Goal: Task Accomplishment & Management: Complete application form

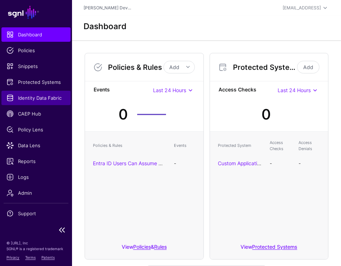
click at [31, 95] on span "Identity Data Fabric" at bounding box center [35, 97] width 59 height 7
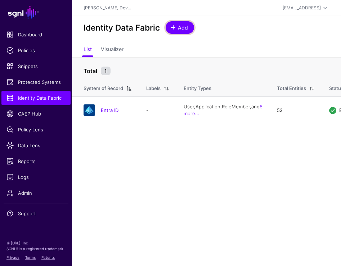
click at [191, 30] on link "Add" at bounding box center [180, 27] width 28 height 13
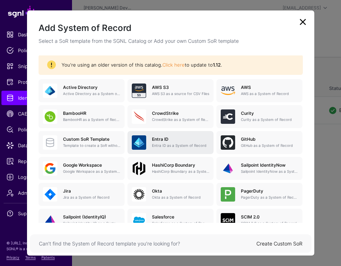
scroll to position [50, 0]
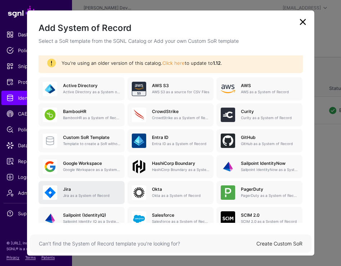
click at [100, 193] on p "Jira as a System of Record" at bounding box center [91, 195] width 57 height 5
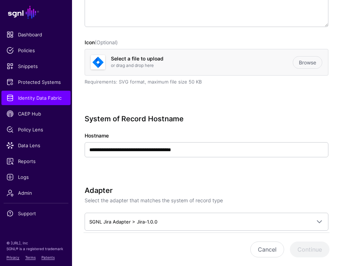
scroll to position [157, 0]
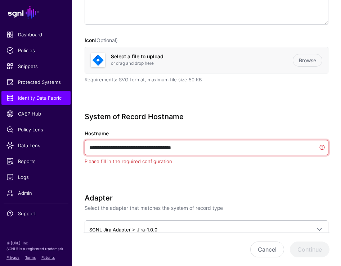
click at [223, 146] on input "**********" at bounding box center [207, 147] width 244 height 15
click at [208, 148] on input "**********" at bounding box center [207, 147] width 244 height 15
drag, startPoint x: 209, startPoint y: 148, endPoint x: 84, endPoint y: 145, distance: 125.4
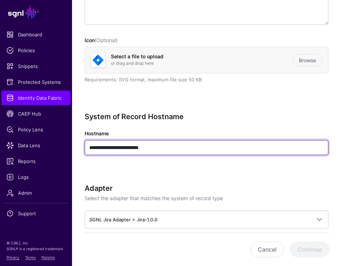
type input "**********"
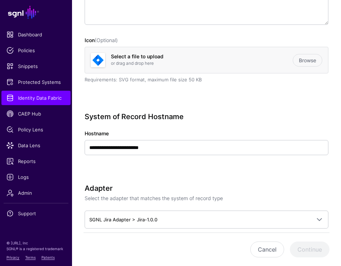
click at [127, 170] on div "**********" at bounding box center [207, 143] width 244 height 63
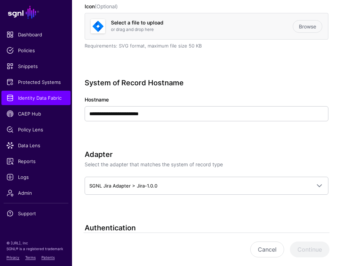
scroll to position [203, 0]
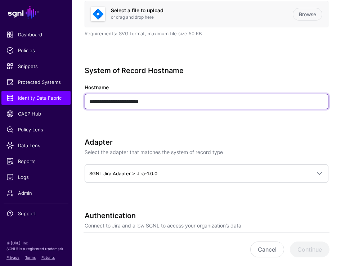
click at [223, 95] on input "**********" at bounding box center [207, 101] width 244 height 15
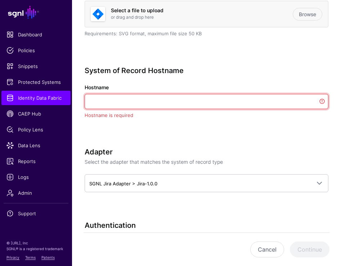
paste input "text"
click at [209, 100] on input "Hostname" at bounding box center [207, 101] width 244 height 15
paste input "**********"
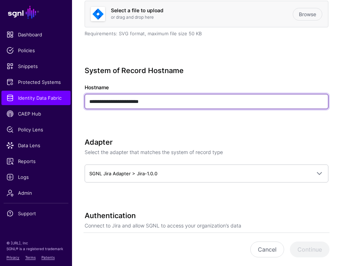
type input "**********"
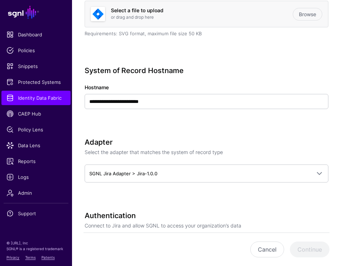
click at [178, 129] on div "**********" at bounding box center [207, 243] width 244 height 764
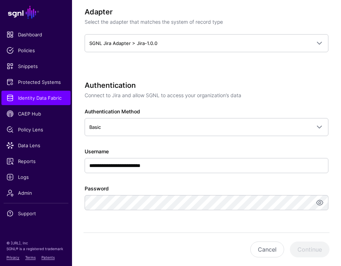
scroll to position [340, 0]
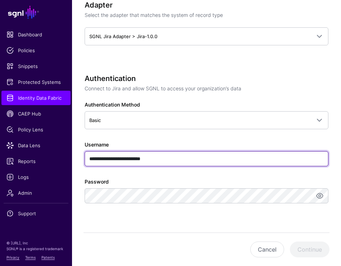
click at [163, 161] on input "**********" at bounding box center [207, 158] width 244 height 15
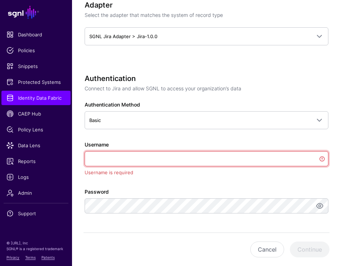
paste input "**********"
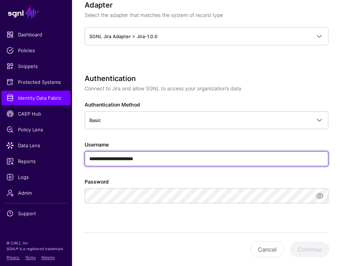
type input "**********"
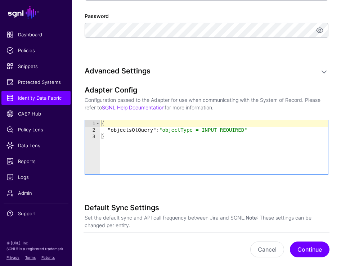
scroll to position [0, 0]
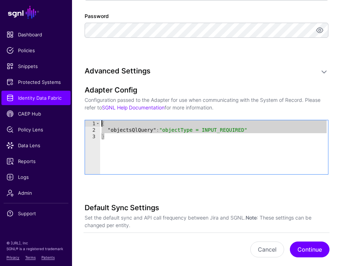
drag, startPoint x: 245, startPoint y: 144, endPoint x: 93, endPoint y: 116, distance: 154.9
click at [93, 116] on div "Adapter Config Configuration passed to the Adapter for use when communicating w…" at bounding box center [207, 140] width 244 height 109
click at [250, 129] on div "{ "objectsQlQuery" : "objectType = INPUT_REQUIRED" }" at bounding box center [214, 153] width 228 height 67
type textarea "**********"
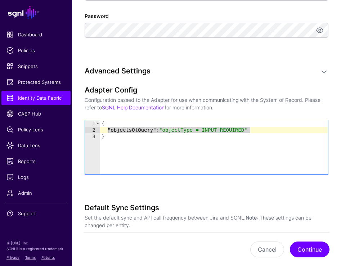
drag, startPoint x: 250, startPoint y: 129, endPoint x: 108, endPoint y: 130, distance: 141.9
click at [108, 130] on div "{ "objectsQlQuery" : "objectType = INPUT_REQUIRED" }" at bounding box center [214, 153] width 228 height 67
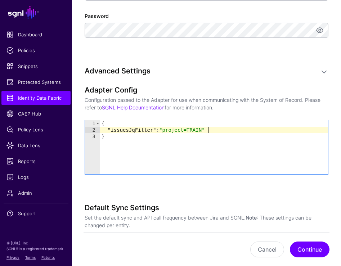
scroll to position [0, 8]
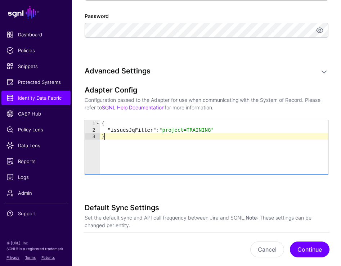
click at [234, 139] on div "{ "issuesJqFilter" : "project=TRAINING" }" at bounding box center [214, 153] width 228 height 67
click at [217, 158] on div "{ "issuesJqFilter" : "project=TRAINING" }" at bounding box center [214, 153] width 228 height 67
click at [159, 132] on div "{ "issuesJqFilter" : "project=TRAINING" }" at bounding box center [214, 153] width 228 height 67
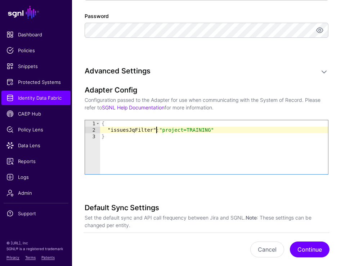
type textarea "**********"
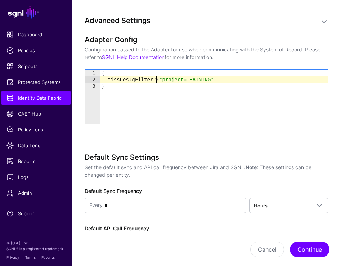
scroll to position [558, 0]
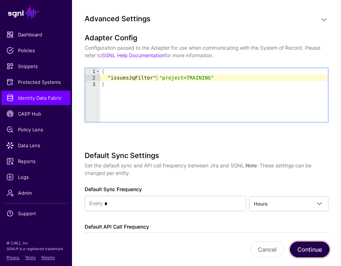
click at [313, 252] on button "Continue" at bounding box center [310, 250] width 40 height 16
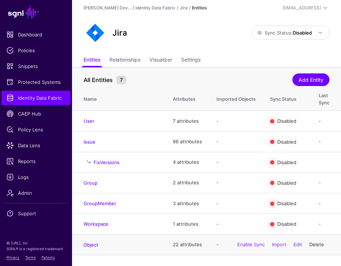
click at [318, 246] on link "Delete" at bounding box center [316, 245] width 15 height 6
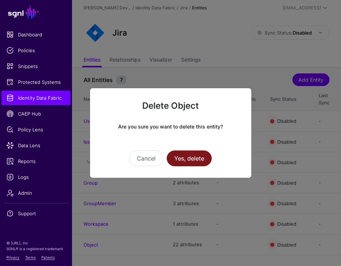
click at [188, 159] on button "Yes, delete" at bounding box center [189, 159] width 45 height 16
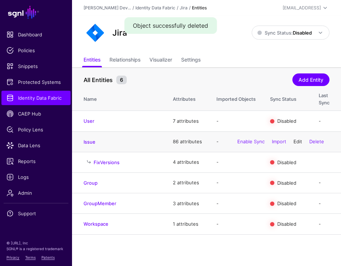
click at [299, 142] on link "Edit" at bounding box center [298, 142] width 9 height 6
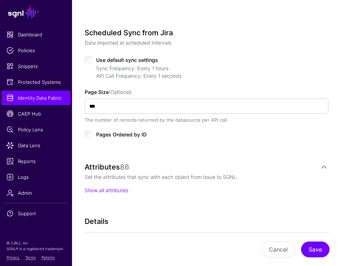
scroll to position [330, 0]
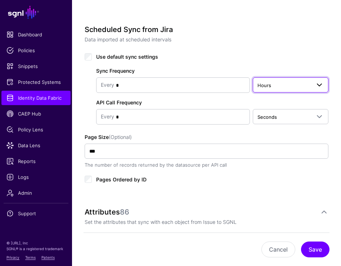
click at [299, 87] on span "Hours" at bounding box center [284, 85] width 53 height 8
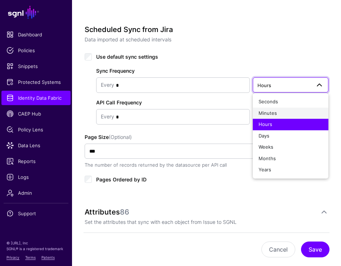
click at [290, 111] on div "Minutes" at bounding box center [291, 113] width 64 height 7
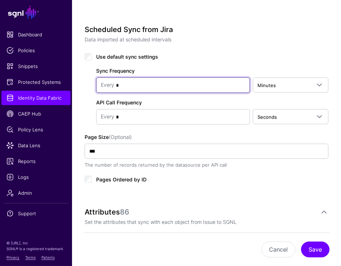
click at [130, 86] on input "*" at bounding box center [179, 85] width 131 height 14
type input "*"
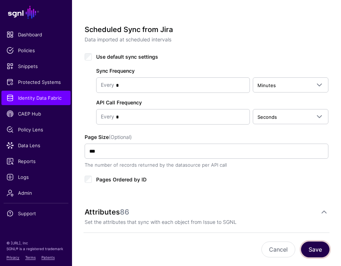
click at [316, 244] on button "Save" at bounding box center [315, 250] width 28 height 16
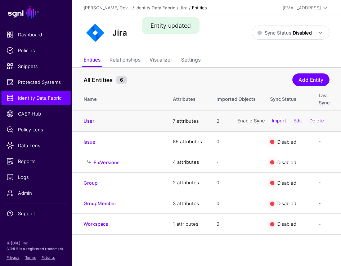
click at [249, 122] on link "Enable Sync" at bounding box center [250, 121] width 27 height 6
click at [245, 142] on link "Enable Sync" at bounding box center [250, 142] width 27 height 6
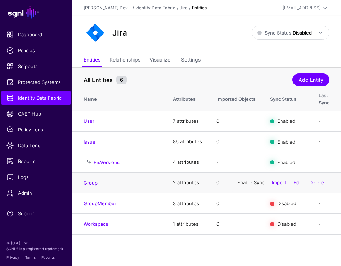
click at [244, 184] on link "Enable Sync" at bounding box center [250, 183] width 27 height 6
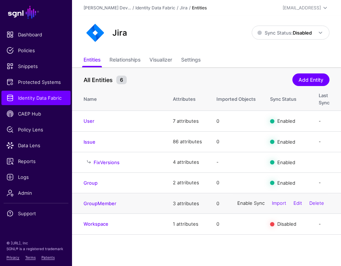
click at [244, 205] on link "Enable Sync" at bounding box center [250, 204] width 27 height 6
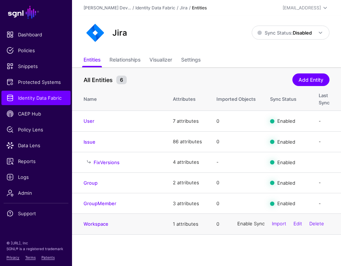
click at [246, 225] on link "Enable Sync" at bounding box center [250, 224] width 27 height 6
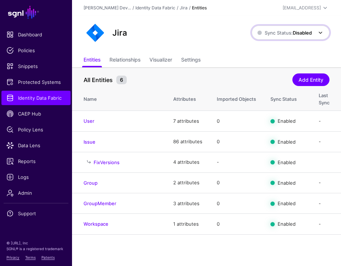
click at [318, 36] on span at bounding box center [320, 32] width 9 height 9
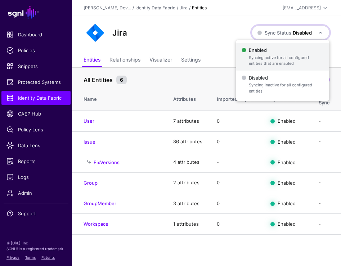
click at [304, 57] on span "Syncing active for all configured entities that are enabled" at bounding box center [286, 61] width 75 height 12
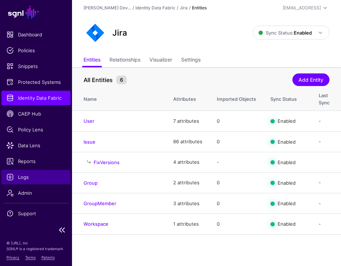
click at [35, 172] on link "Logs" at bounding box center [35, 177] width 69 height 14
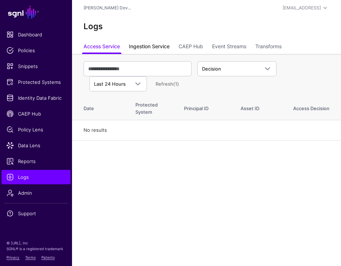
click at [154, 46] on link "Ingestion Service" at bounding box center [149, 47] width 41 height 14
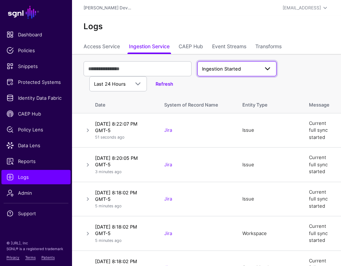
click at [246, 73] on link "Ingestion Started" at bounding box center [236, 68] width 79 height 15
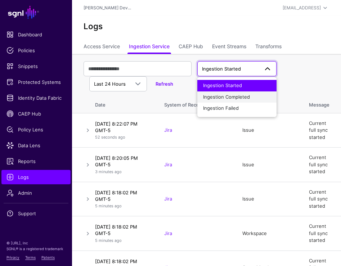
click at [240, 96] on span "Ingestion Completed" at bounding box center [226, 97] width 47 height 6
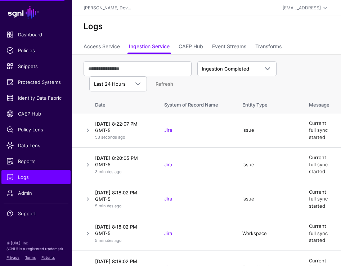
click at [246, 77] on div "Ingestion Completed Ingestion Started Ingestion Completed Ingestion Failed Last…" at bounding box center [207, 76] width 246 height 36
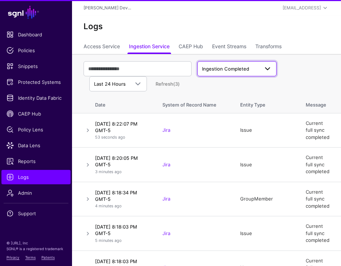
click at [238, 73] on link "Ingestion Completed" at bounding box center [236, 68] width 79 height 15
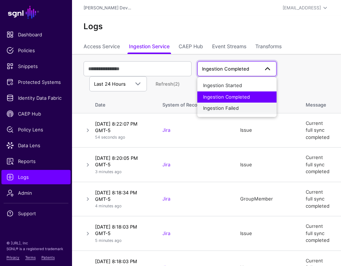
click at [239, 108] on div "Ingestion Failed" at bounding box center [237, 108] width 68 height 7
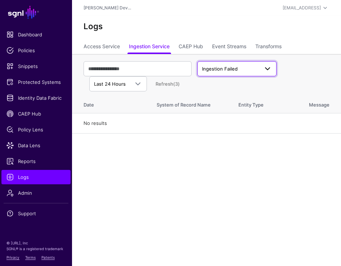
click at [246, 75] on link "Ingestion Failed" at bounding box center [236, 68] width 79 height 15
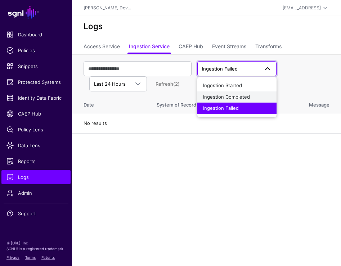
click at [242, 94] on span "Ingestion Completed" at bounding box center [226, 97] width 47 height 6
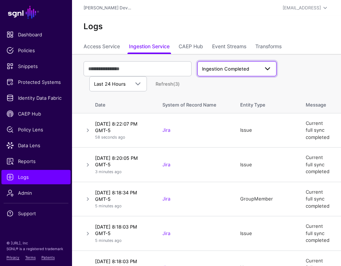
click at [231, 68] on span "Ingestion Completed" at bounding box center [225, 69] width 47 height 6
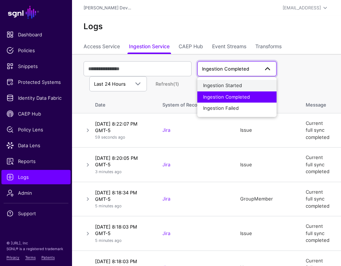
click at [229, 85] on span "Ingestion Started" at bounding box center [222, 85] width 39 height 6
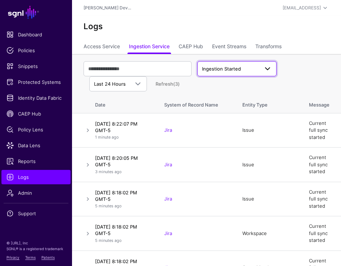
click at [254, 71] on span "Ingestion Started" at bounding box center [230, 69] width 57 height 7
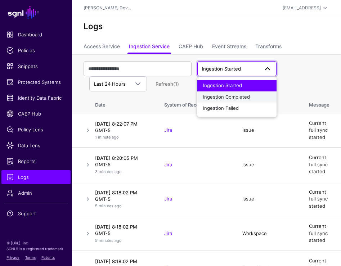
click at [244, 95] on span "Ingestion Completed" at bounding box center [226, 97] width 47 height 6
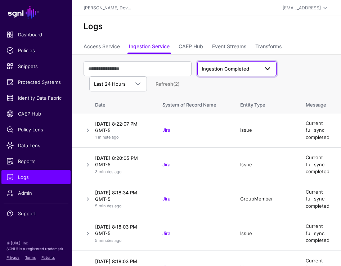
click at [227, 74] on link "Ingestion Completed" at bounding box center [236, 68] width 79 height 15
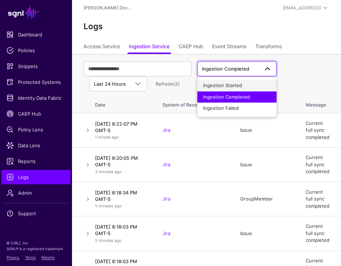
click at [227, 84] on span "Ingestion Started" at bounding box center [222, 85] width 39 height 6
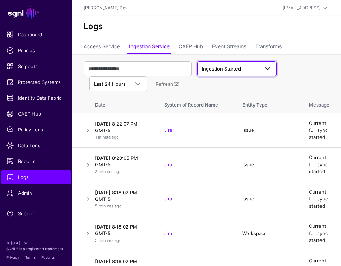
click at [238, 65] on span "Ingestion Started" at bounding box center [237, 68] width 70 height 9
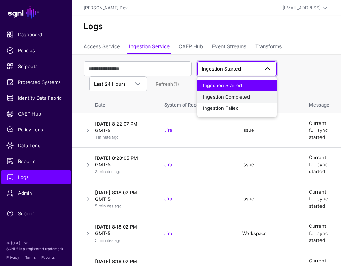
click at [237, 92] on button "Ingestion Completed" at bounding box center [236, 97] width 79 height 12
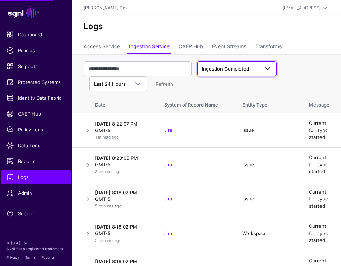
click at [240, 73] on span "Ingestion Completed" at bounding box center [237, 68] width 70 height 9
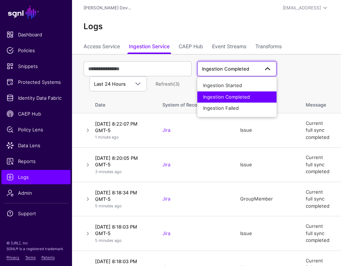
click at [235, 97] on span "Ingestion Completed" at bounding box center [226, 97] width 47 height 6
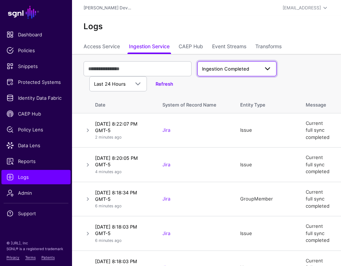
click at [271, 67] on span at bounding box center [267, 68] width 9 height 9
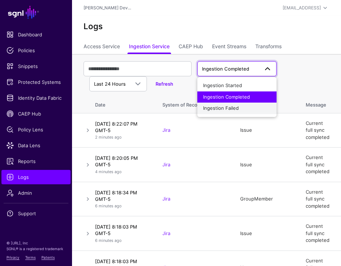
click at [249, 107] on div "Ingestion Failed" at bounding box center [237, 108] width 68 height 7
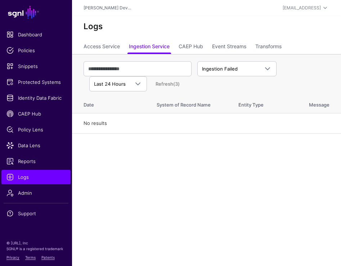
click at [93, 129] on td "No results" at bounding box center [206, 123] width 269 height 21
click at [223, 71] on span "Ingestion Failed" at bounding box center [220, 69] width 36 height 6
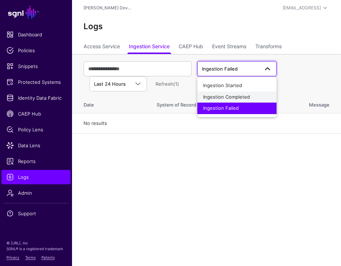
click at [219, 92] on button "Ingestion Completed" at bounding box center [236, 97] width 79 height 12
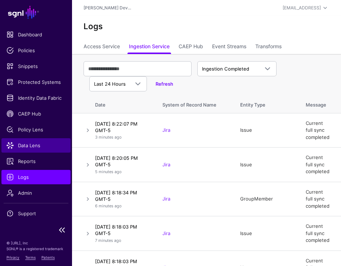
click at [35, 144] on span "Data Lens" at bounding box center [35, 145] width 59 height 7
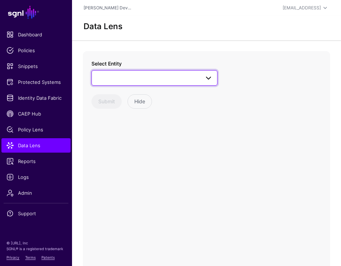
click at [199, 84] on link at bounding box center [154, 77] width 126 height 15
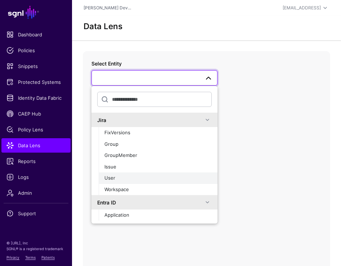
click at [169, 179] on div "User" at bounding box center [157, 178] width 107 height 7
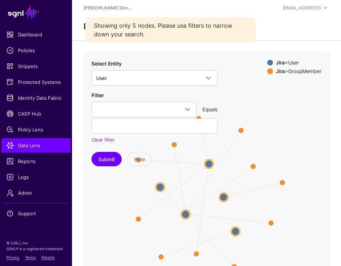
click at [209, 165] on div "Submit Hide" at bounding box center [154, 159] width 126 height 14
click at [223, 194] on circle at bounding box center [223, 197] width 9 height 9
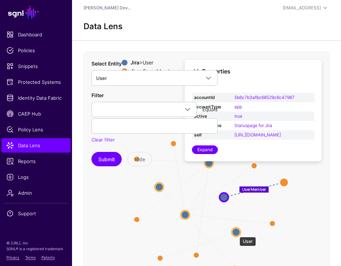
click at [236, 233] on circle at bounding box center [236, 232] width 9 height 9
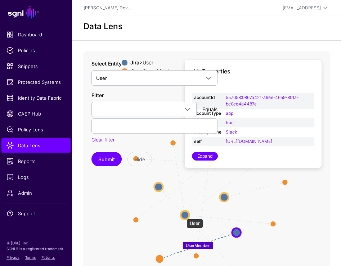
click at [183, 215] on circle at bounding box center [185, 215] width 9 height 9
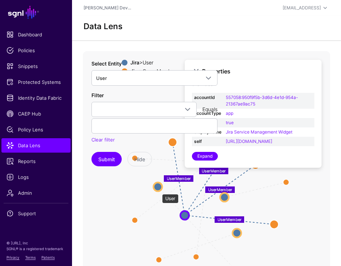
click at [157, 188] on circle at bounding box center [157, 187] width 9 height 9
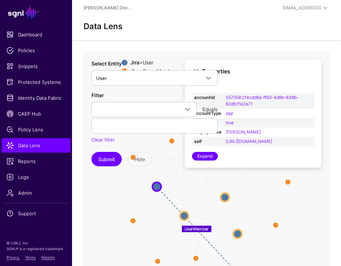
click at [232, 46] on app-datalens-start "Data Lens UserMember UserMember UserMember UserMember UserMember UserMember Use…" at bounding box center [206, 177] width 269 height 323
click at [233, 78] on div "Properties Jira > User accountId 557058:214cdd6a-ff93-4d8b-838b-62dfcf1a2a71 ac…" at bounding box center [253, 114] width 137 height 108
drag, startPoint x: 249, startPoint y: 60, endPoint x: 267, endPoint y: 68, distance: 20.2
click at [267, 68] on div "Properties Jira > User accountId 557058:214cdd6a-ff93-4d8b-838b-62dfcf1a2a71 ac…" at bounding box center [253, 114] width 137 height 108
click at [260, 73] on h3 "Properties" at bounding box center [258, 71] width 112 height 7
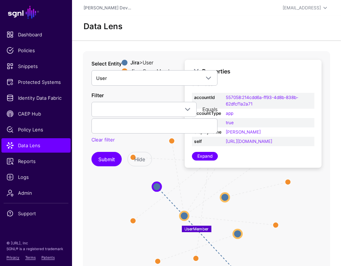
click at [202, 154] on div "Submit Hide" at bounding box center [154, 159] width 126 height 14
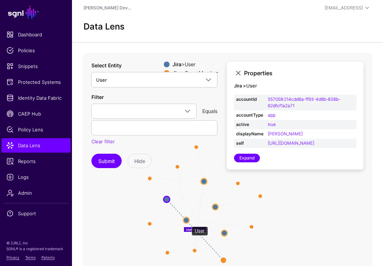
click at [188, 223] on circle at bounding box center [186, 221] width 6 height 6
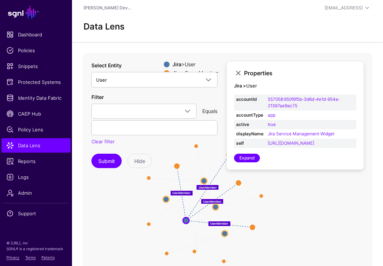
click at [177, 167] on div "Submit Hide" at bounding box center [154, 161] width 126 height 14
click at [204, 183] on circle at bounding box center [204, 181] width 6 height 6
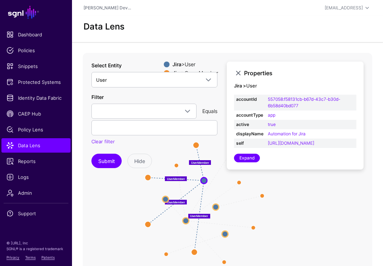
click at [218, 211] on icon "UserMember UserMember UserMember UserMember UserMember UserMember UserMember Us…" at bounding box center [206, 197] width 247 height 288
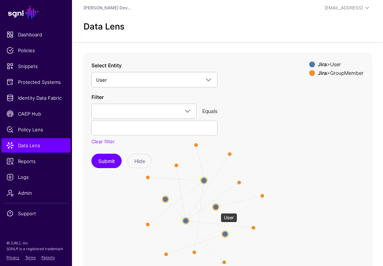
click at [216, 209] on circle at bounding box center [216, 207] width 6 height 6
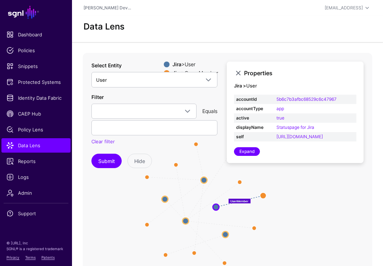
click at [226, 231] on icon "UserMember UserMember UserMember UserMember UserMember UserMember UserMember Us…" at bounding box center [206, 197] width 247 height 288
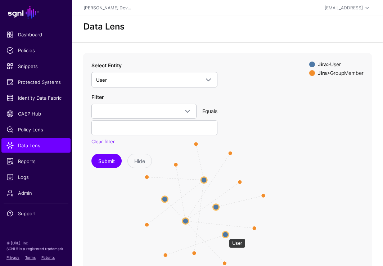
click at [225, 235] on circle at bounding box center [226, 235] width 6 height 6
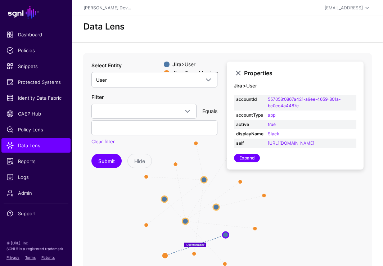
click at [245, 241] on icon "UserMember UserMember UserMember UserMember UserMember UserMember UserMember Us…" at bounding box center [206, 197] width 247 height 288
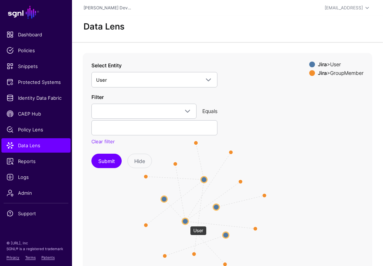
click at [187, 223] on circle at bounding box center [185, 222] width 6 height 6
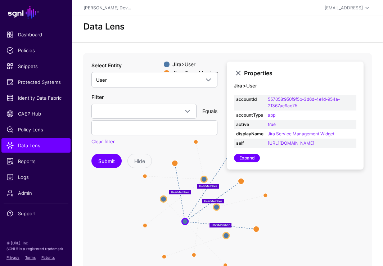
click at [165, 231] on icon "UserMember UserMember UserMember UserMember UserMember UserMember UserMember Us…" at bounding box center [206, 197] width 247 height 288
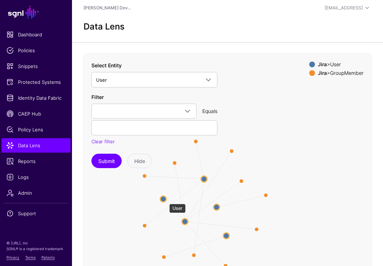
click at [165, 200] on circle at bounding box center [163, 199] width 6 height 6
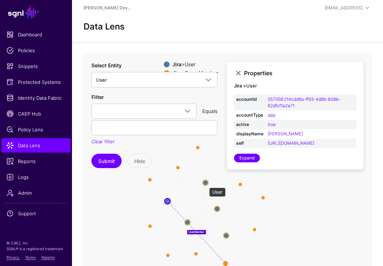
click at [206, 182] on circle at bounding box center [206, 183] width 6 height 6
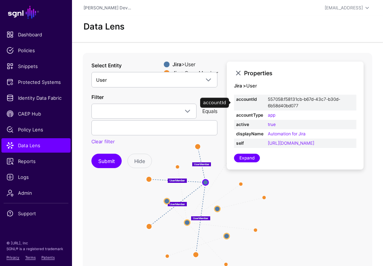
click at [276, 106] on link "557058:f58131cb-b67d-43c7-b30d-6b58d40bd077" at bounding box center [304, 103] width 72 height 12
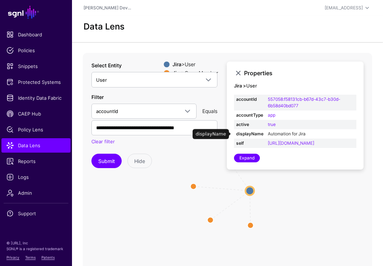
click at [282, 134] on link "Automation for Jira" at bounding box center [287, 133] width 38 height 5
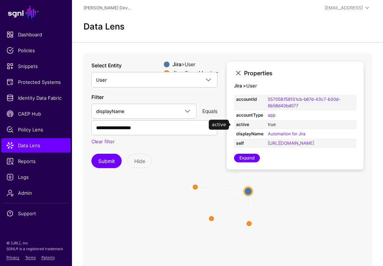
click at [274, 125] on link "true" at bounding box center [272, 124] width 8 height 5
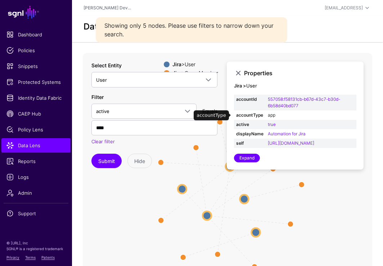
click at [271, 115] on link "app" at bounding box center [272, 114] width 8 height 5
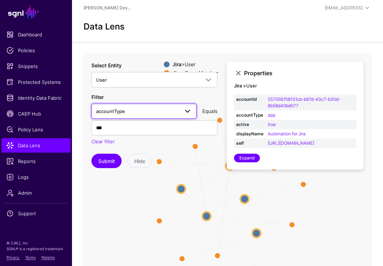
click at [153, 107] on span "accountType" at bounding box center [144, 111] width 96 height 9
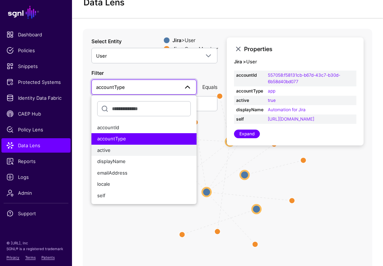
scroll to position [32, 0]
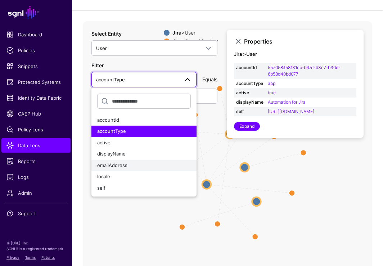
click at [133, 164] on div "emailAddress" at bounding box center [144, 165] width 94 height 7
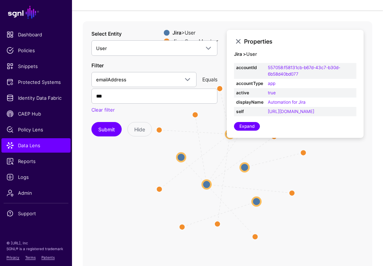
click at [143, 88] on div "Filter emailAddress accountId accountType active displayName emailAddress local…" at bounding box center [154, 88] width 126 height 52
click at [238, 44] on link at bounding box center [238, 41] width 9 height 9
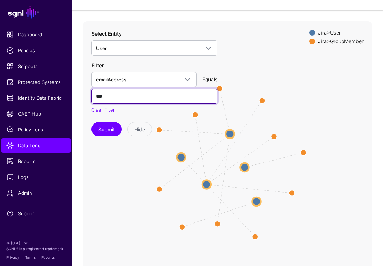
click at [143, 95] on input "***" at bounding box center [154, 96] width 126 height 15
type input "*"
click at [91, 122] on button "Submit" at bounding box center [106, 129] width 30 height 14
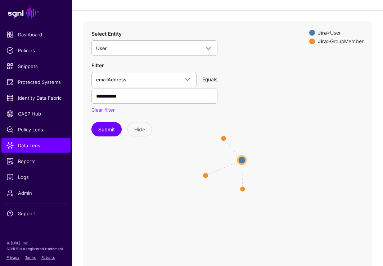
click at [245, 162] on circle at bounding box center [242, 160] width 8 height 8
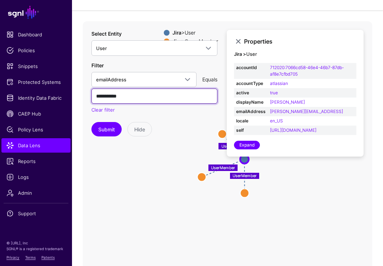
click at [184, 98] on input "**********" at bounding box center [154, 96] width 126 height 15
click at [103, 98] on input "**********" at bounding box center [154, 96] width 126 height 15
type input "**********"
click at [91, 122] on button "Submit" at bounding box center [106, 129] width 30 height 14
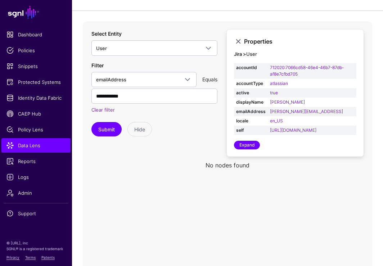
click at [192, 137] on icon at bounding box center [228, 165] width 290 height 288
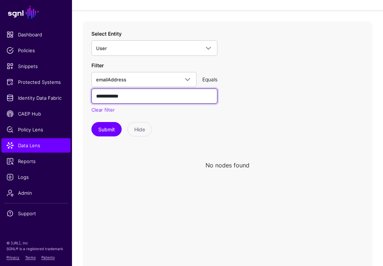
drag, startPoint x: 159, startPoint y: 95, endPoint x: 91, endPoint y: 94, distance: 67.4
click at [91, 94] on input "**********" at bounding box center [154, 96] width 126 height 15
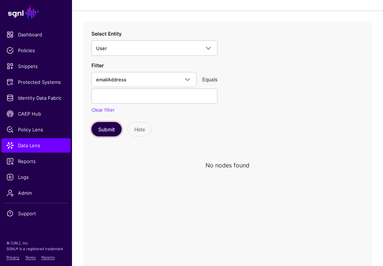
click at [115, 130] on button "Submit" at bounding box center [106, 129] width 30 height 14
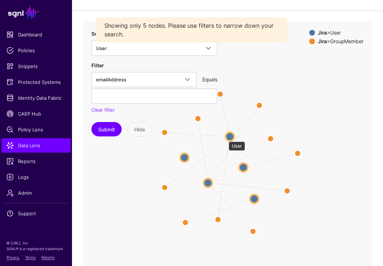
click at [226, 138] on circle at bounding box center [230, 137] width 9 height 9
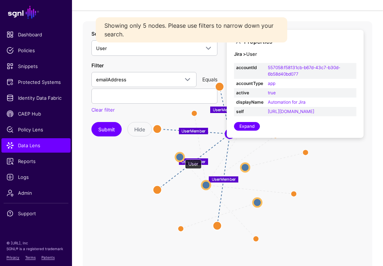
click at [181, 156] on circle at bounding box center [179, 157] width 9 height 9
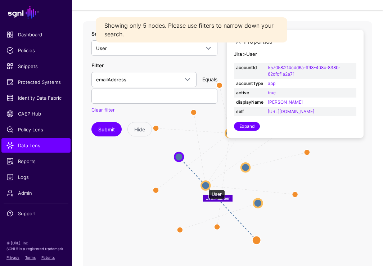
click at [205, 186] on circle at bounding box center [205, 186] width 9 height 9
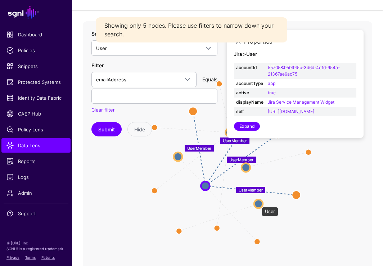
click at [258, 204] on circle at bounding box center [258, 204] width 9 height 9
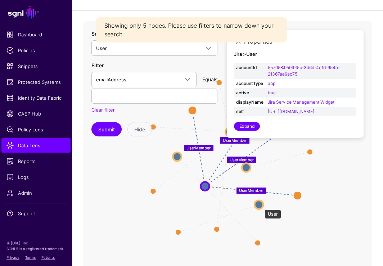
click at [261, 206] on circle at bounding box center [259, 205] width 9 height 9
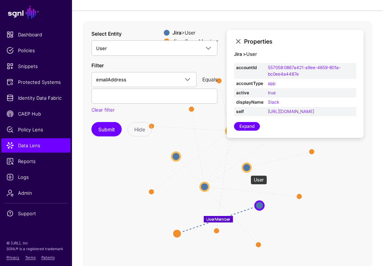
click at [247, 172] on circle at bounding box center [246, 168] width 9 height 9
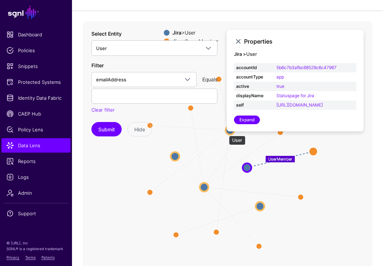
click at [226, 132] on circle at bounding box center [230, 130] width 9 height 9
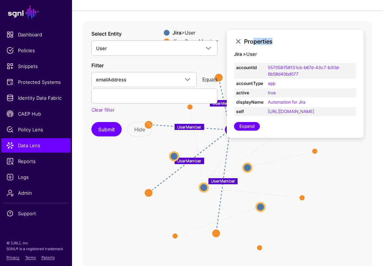
drag, startPoint x: 253, startPoint y: 41, endPoint x: 268, endPoint y: 46, distance: 15.6
click at [268, 46] on div "Properties Jira > User accountId 557058:f58131cb-b67d-43c7-b30d-6b58d40bd077 ac…" at bounding box center [295, 84] width 137 height 108
click at [259, 36] on div "Properties Jira > User accountId 557058:f58131cb-b67d-43c7-b30d-6b58d40bd077 ac…" at bounding box center [295, 84] width 137 height 108
drag, startPoint x: 254, startPoint y: 35, endPoint x: 261, endPoint y: 41, distance: 8.9
click at [261, 41] on div "Properties Jira > User accountId 557058:f58131cb-b67d-43c7-b30d-6b58d40bd077 ac…" at bounding box center [295, 84] width 137 height 108
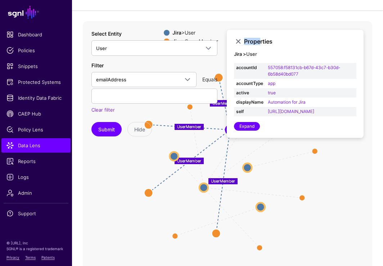
click at [190, 142] on icon "UserMember UserMember UserMember UserMember UserMember UserMember UserMember Us…" at bounding box center [228, 165] width 290 height 288
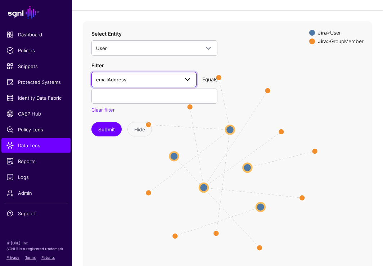
click at [171, 79] on span "emailAddress" at bounding box center [137, 80] width 83 height 8
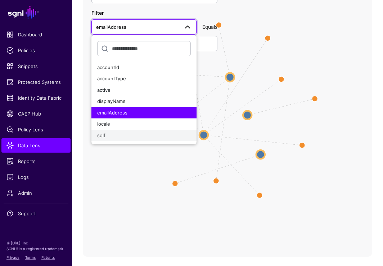
scroll to position [86, 0]
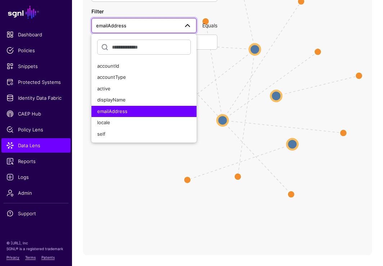
click at [232, 102] on icon "UserMember UserMember UserMember UserMember UserMember UserMember UserMember Us…" at bounding box center [228, 111] width 290 height 288
click at [219, 73] on icon "UserMember UserMember UserMember UserMember UserMember UserMember UserMember Us…" at bounding box center [228, 111] width 290 height 288
click at [189, 26] on span at bounding box center [187, 25] width 9 height 9
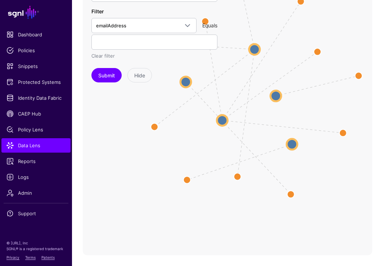
click at [108, 55] on link "Clear filter" at bounding box center [102, 56] width 23 height 6
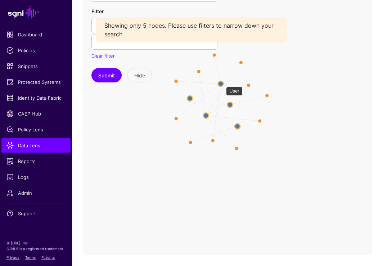
click at [222, 83] on circle at bounding box center [220, 83] width 5 height 5
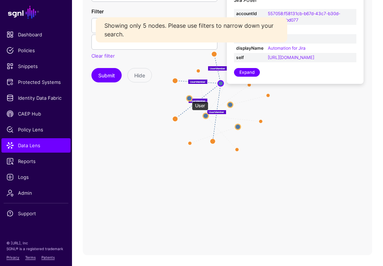
click at [188, 98] on circle at bounding box center [189, 98] width 5 height 5
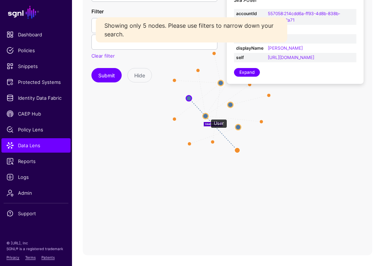
click at [207, 115] on circle at bounding box center [205, 115] width 5 height 5
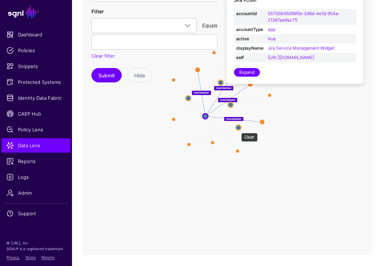
click at [238, 129] on circle at bounding box center [238, 127] width 5 height 5
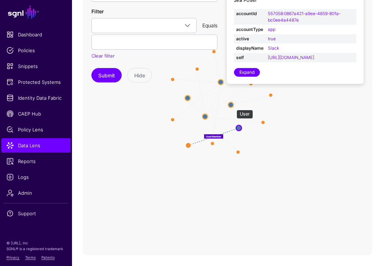
click at [233, 106] on circle at bounding box center [230, 104] width 5 height 5
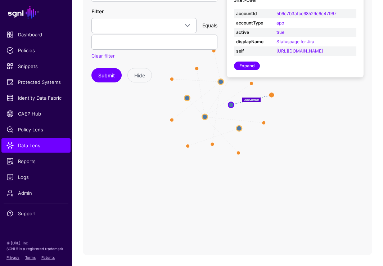
click at [287, 122] on icon "UserMember UserMember UserMember UserMember UserMember UserMember UserMember Us…" at bounding box center [228, 111] width 290 height 288
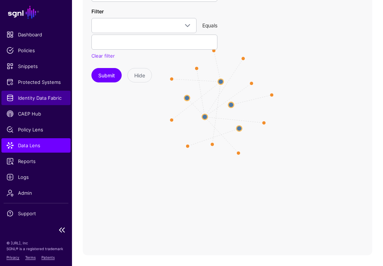
click at [32, 99] on span "Identity Data Fabric" at bounding box center [35, 97] width 59 height 7
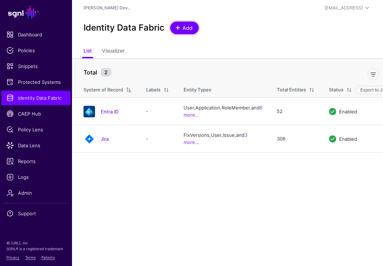
click at [185, 29] on span "Add" at bounding box center [188, 28] width 12 height 8
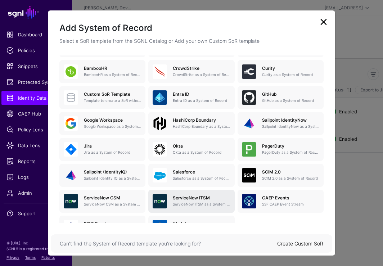
scroll to position [96, 0]
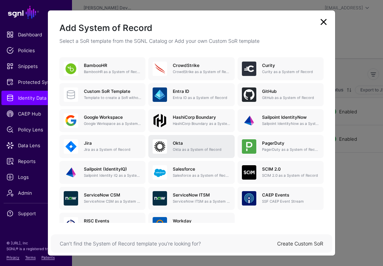
click at [191, 149] on p "Okta as a System of Record" at bounding box center [201, 149] width 57 height 5
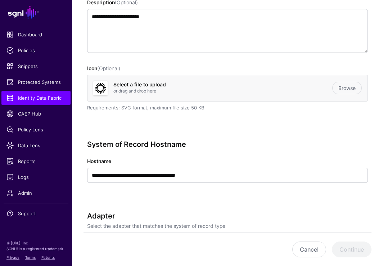
scroll to position [134, 0]
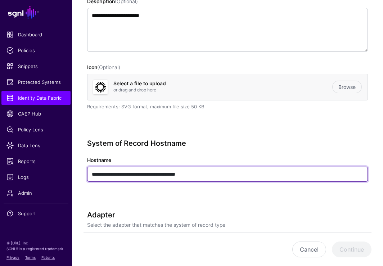
click at [236, 173] on input "**********" at bounding box center [227, 174] width 281 height 15
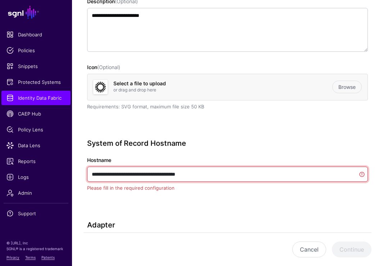
click at [236, 173] on input "**********" at bounding box center [227, 174] width 281 height 15
paste input "**********"
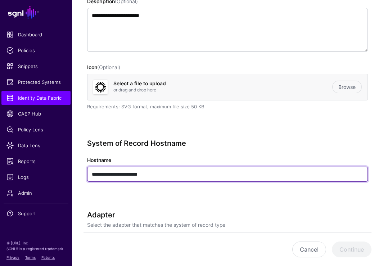
type input "**********"
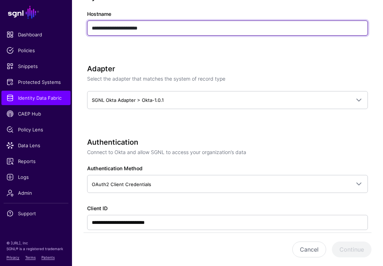
scroll to position [296, 0]
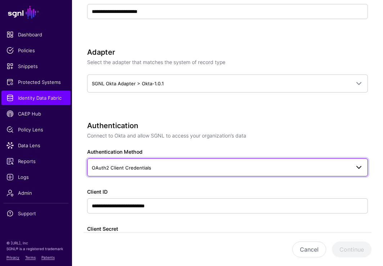
click at [210, 168] on span "OAuth2 Client Credentials" at bounding box center [221, 168] width 259 height 8
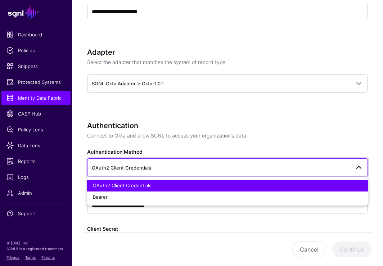
click at [231, 125] on h3 "Authentication" at bounding box center [227, 125] width 281 height 9
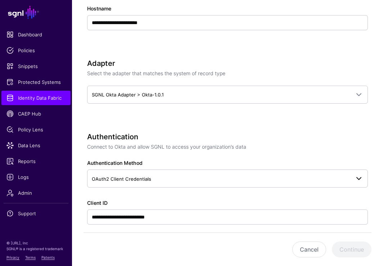
scroll to position [274, 0]
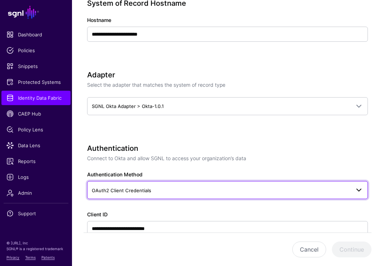
click at [172, 192] on span "OAuth2 Client Credentials" at bounding box center [221, 191] width 259 height 8
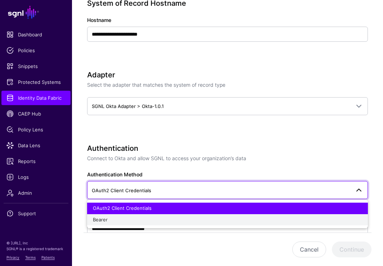
click at [133, 223] on div "Bearer" at bounding box center [228, 219] width 270 height 7
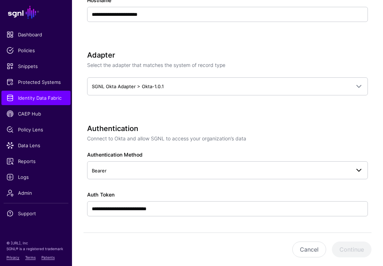
scroll to position [294, 0]
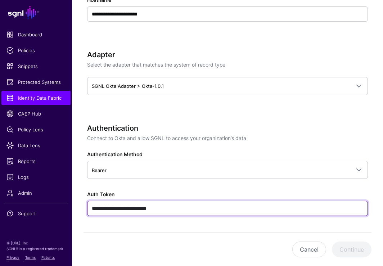
click at [183, 213] on input "**********" at bounding box center [227, 208] width 281 height 15
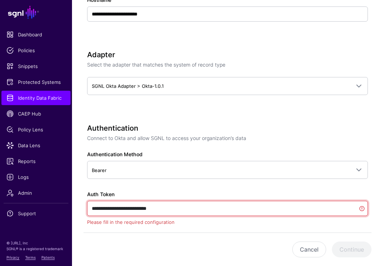
click at [183, 213] on input "**********" at bounding box center [227, 208] width 281 height 15
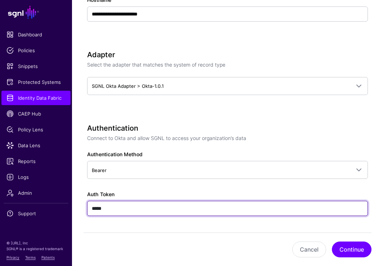
paste input "**********"
drag, startPoint x: 107, startPoint y: 210, endPoint x: 88, endPoint y: 210, distance: 18.7
click at [88, 210] on input "**********" at bounding box center [227, 208] width 281 height 15
type input "**********"
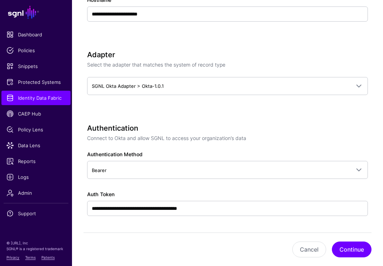
click at [270, 188] on div "**********" at bounding box center [227, 180] width 281 height 112
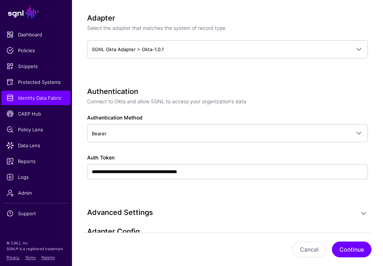
scroll to position [354, 0]
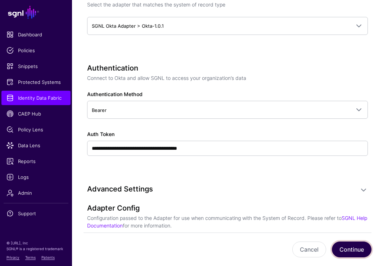
click at [341, 251] on button "Continue" at bounding box center [352, 250] width 40 height 16
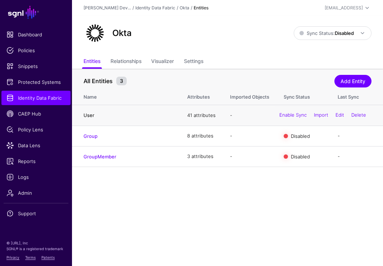
click at [89, 115] on link "User" at bounding box center [89, 115] width 11 height 6
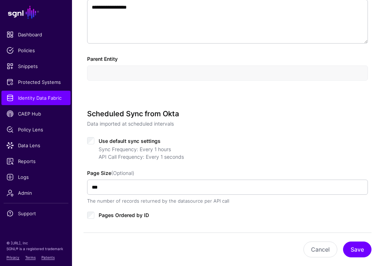
scroll to position [255, 0]
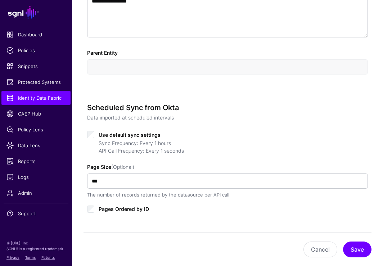
click at [94, 136] on div "Use default sync settings" at bounding box center [227, 134] width 281 height 9
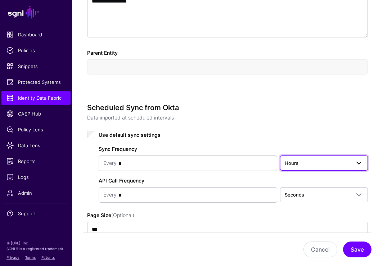
click at [308, 167] on link "Hours" at bounding box center [324, 163] width 88 height 15
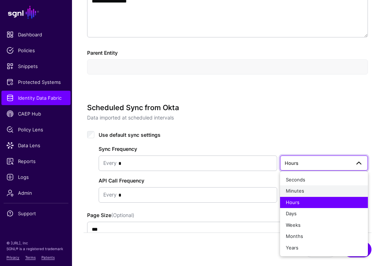
click at [311, 190] on div "Minutes" at bounding box center [324, 191] width 76 height 7
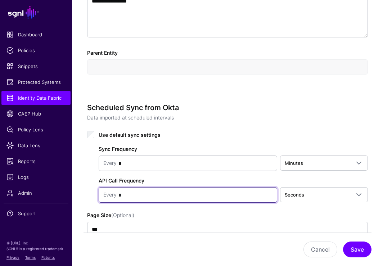
click at [192, 191] on input "*" at bounding box center [195, 195] width 156 height 14
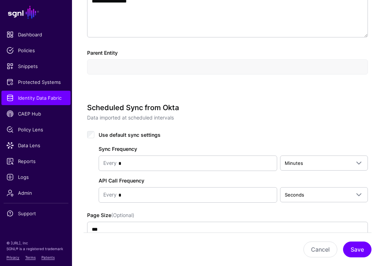
click at [207, 139] on div "Sync Frequency Every * Minutes Seconds Minutes Hours Days Weeks Months Years AP…" at bounding box center [227, 170] width 281 height 63
click at [341, 252] on button "Save" at bounding box center [357, 250] width 28 height 16
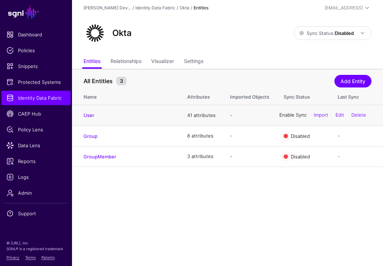
click at [293, 117] on link "Enable Sync" at bounding box center [293, 115] width 27 height 6
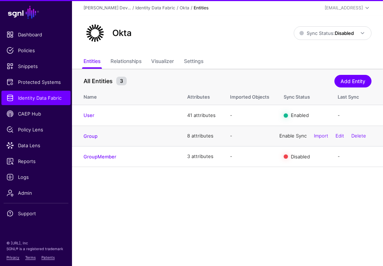
click at [280, 134] on link "Enable Sync" at bounding box center [293, 136] width 27 height 6
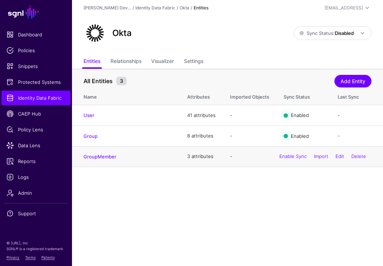
click at [265, 154] on td "-" at bounding box center [250, 156] width 54 height 21
click at [289, 157] on link "Enable Sync" at bounding box center [293, 156] width 27 height 6
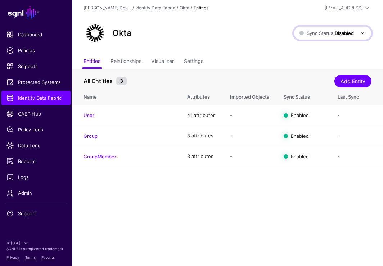
click at [341, 33] on strong "Disabled" at bounding box center [344, 33] width 19 height 6
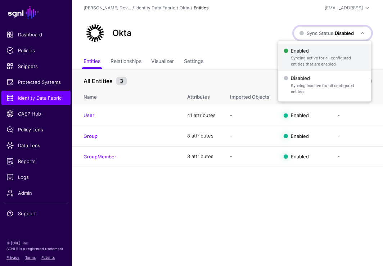
click at [326, 59] on span "Syncing active for all configured entities that are enabled" at bounding box center [328, 61] width 75 height 12
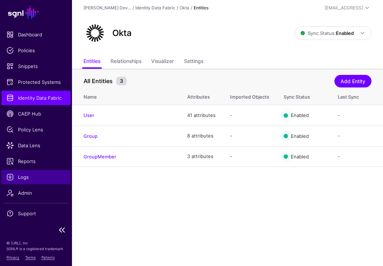
click at [37, 179] on span "Logs" at bounding box center [35, 177] width 59 height 7
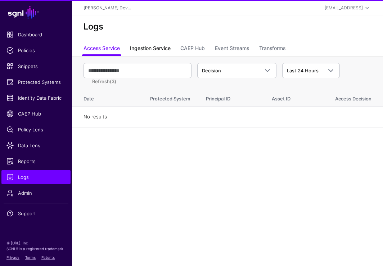
click at [169, 43] on link "Ingestion Service" at bounding box center [150, 49] width 41 height 14
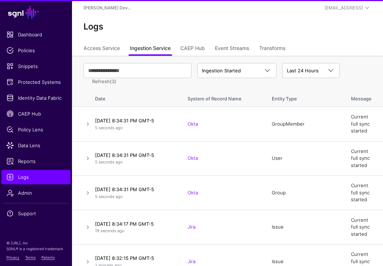
click at [162, 46] on link "Ingestion Service" at bounding box center [150, 49] width 41 height 14
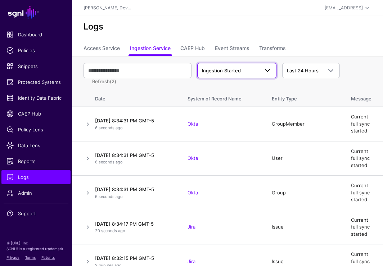
click at [227, 69] on span "Ingestion Started" at bounding box center [221, 71] width 39 height 6
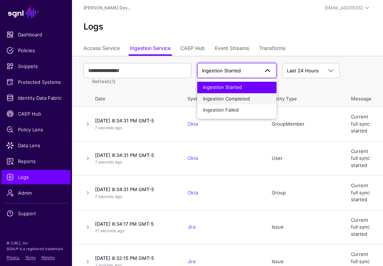
click at [251, 99] on div "Ingestion Completed" at bounding box center [237, 98] width 68 height 7
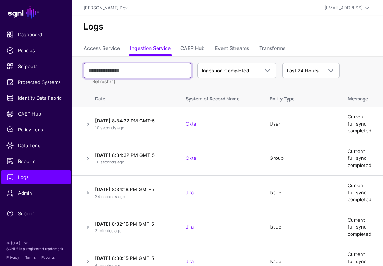
click at [133, 74] on input "text" at bounding box center [138, 70] width 108 height 15
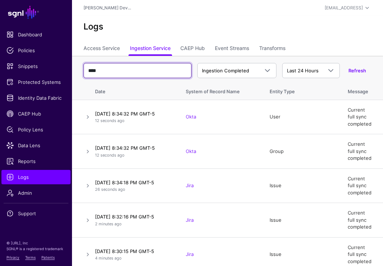
type input "****"
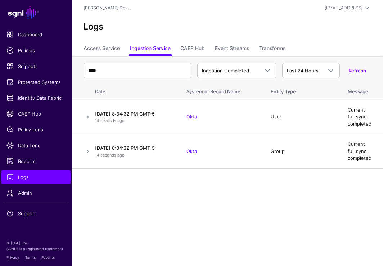
click at [272, 207] on main "SGNL Dashboard Policies Snippets Protected Systems Identity Data Fabric CAEP Hu…" at bounding box center [191, 133] width 383 height 266
click at [26, 145] on span "Data Lens" at bounding box center [35, 145] width 59 height 7
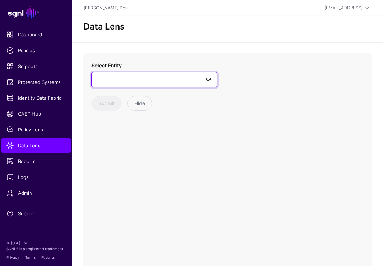
click at [179, 78] on span at bounding box center [154, 79] width 117 height 9
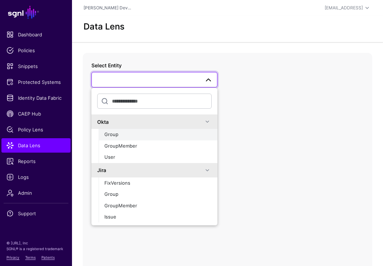
click at [137, 138] on button "Group" at bounding box center [158, 135] width 119 height 12
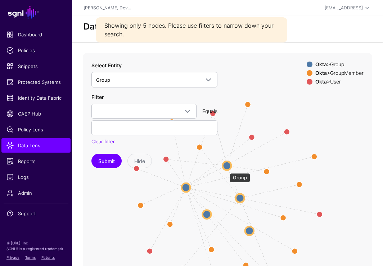
click at [226, 170] on circle at bounding box center [227, 166] width 9 height 9
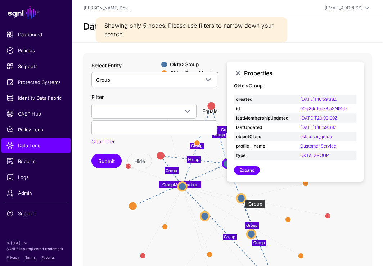
click at [242, 196] on circle at bounding box center [241, 199] width 9 height 9
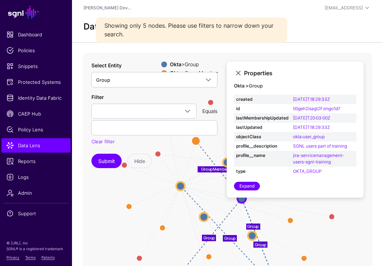
click at [146, 120] on div "Filter created id lastMembershipUpdated lastUpdated objectClass profile__descri…" at bounding box center [154, 119] width 126 height 52
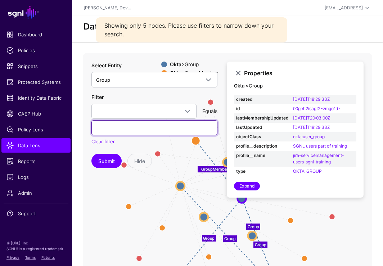
click at [131, 126] on input "text" at bounding box center [154, 127] width 126 height 15
type input "**********"
click at [91, 154] on button "Submit" at bounding box center [106, 161] width 30 height 14
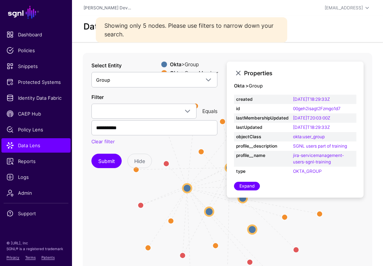
click at [199, 177] on icon "Group Group GroupMembership GroupMembership Group GroupMembership Group Group G…" at bounding box center [228, 197] width 290 height 288
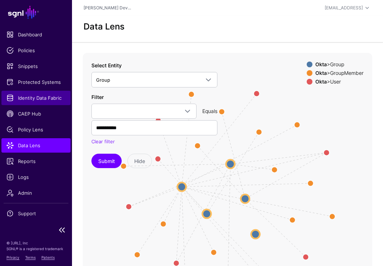
click at [35, 102] on link "Identity Data Fabric" at bounding box center [35, 98] width 69 height 14
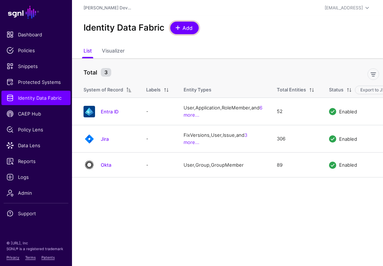
click at [182, 28] on span "Add" at bounding box center [188, 28] width 12 height 8
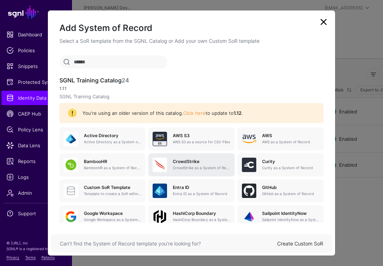
click at [191, 161] on h5 "CrowdStrike" at bounding box center [201, 161] width 57 height 5
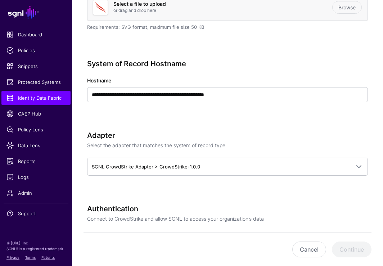
scroll to position [216, 0]
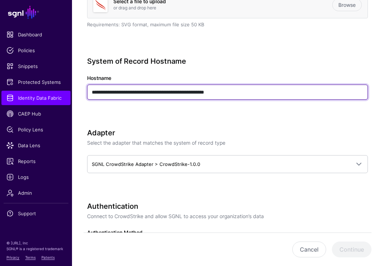
click at [195, 93] on input "**********" at bounding box center [227, 92] width 281 height 15
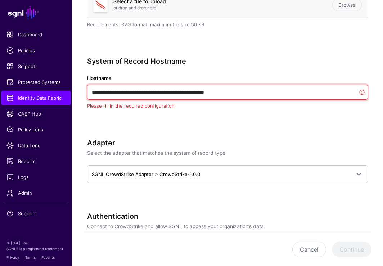
click at [195, 93] on input "**********" at bounding box center [227, 92] width 281 height 15
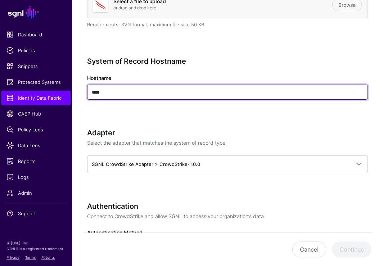
type input "****"
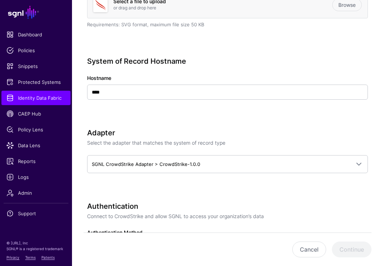
click at [293, 113] on div "System of Record Hostname Hostname ****" at bounding box center [227, 88] width 281 height 63
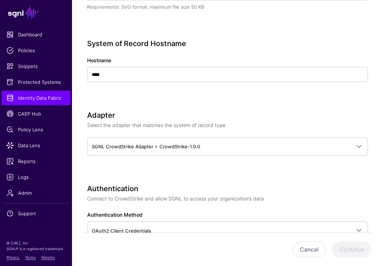
scroll to position [234, 0]
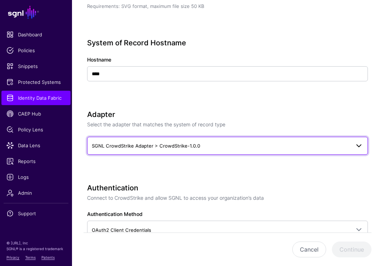
click at [341, 148] on span at bounding box center [359, 146] width 9 height 9
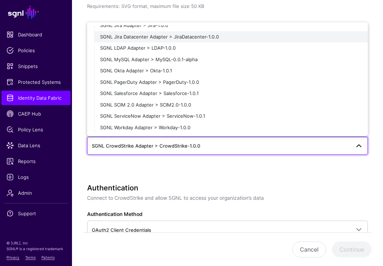
scroll to position [0, 0]
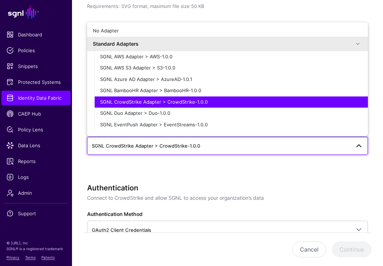
click at [247, 162] on div "Adapter Select the adapter that matches the system of record type SGNL CrowdStr…" at bounding box center [227, 142] width 281 height 65
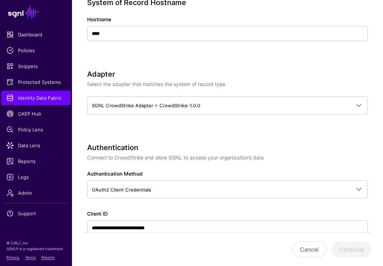
scroll to position [288, 0]
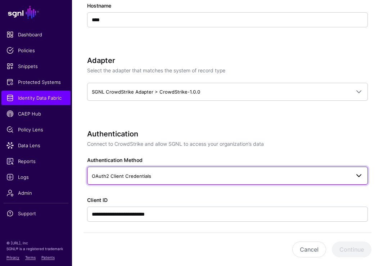
click at [246, 179] on span "OAuth2 Client Credentials" at bounding box center [228, 175] width 272 height 9
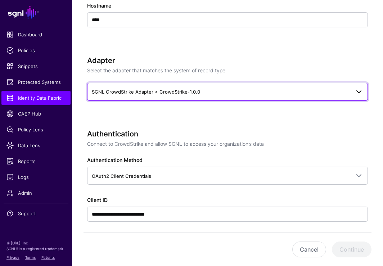
click at [259, 98] on link "SGNL CrowdStrike Adapter > CrowdStrike-1.0.0" at bounding box center [227, 92] width 281 height 18
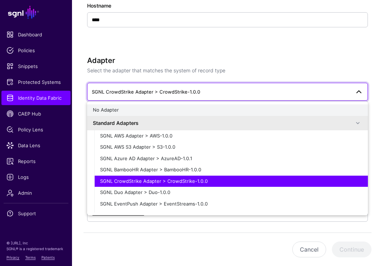
click at [188, 107] on div "No Adapter" at bounding box center [228, 110] width 270 height 7
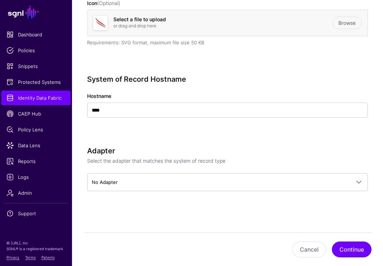
scroll to position [198, 0]
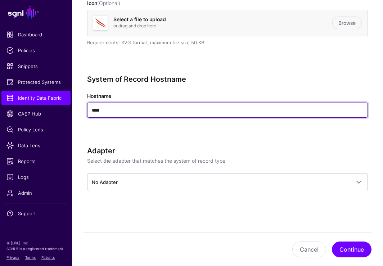
click at [189, 109] on input "****" at bounding box center [227, 110] width 281 height 15
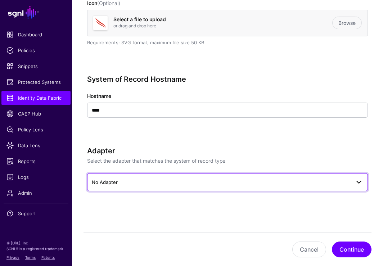
click at [191, 180] on span "No Adapter" at bounding box center [221, 182] width 259 height 8
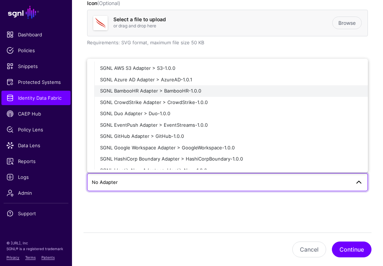
scroll to position [0, 0]
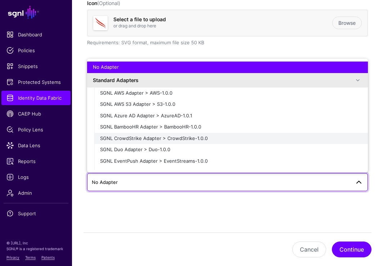
click at [159, 139] on span "SGNL CrowdStrike Adapter > CrowdStrike-1.0.0" at bounding box center [154, 138] width 108 height 6
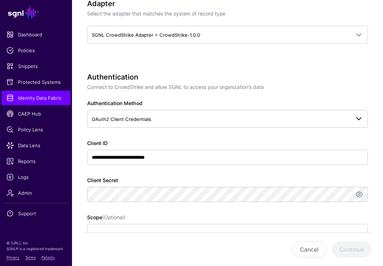
scroll to position [341, 0]
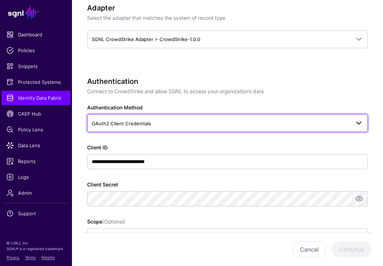
click at [171, 124] on span "OAuth2 Client Credentials" at bounding box center [221, 124] width 259 height 8
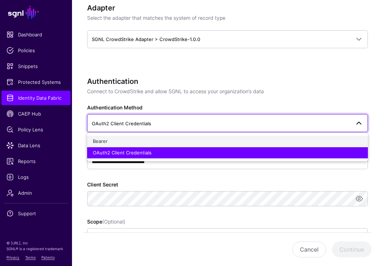
click at [164, 139] on div "Bearer" at bounding box center [228, 141] width 270 height 7
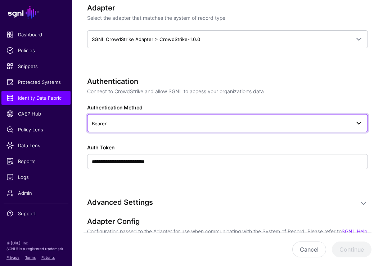
click at [194, 124] on span "Bearer" at bounding box center [221, 124] width 259 height 8
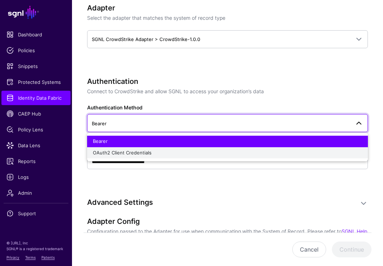
click at [164, 149] on div "OAuth2 Client Credentials" at bounding box center [228, 152] width 270 height 7
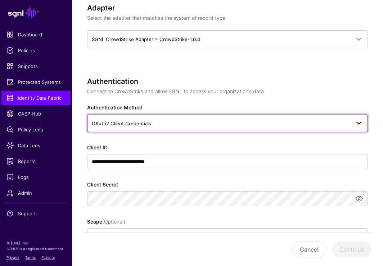
click at [194, 123] on span "OAuth2 Client Credentials" at bounding box center [221, 124] width 259 height 8
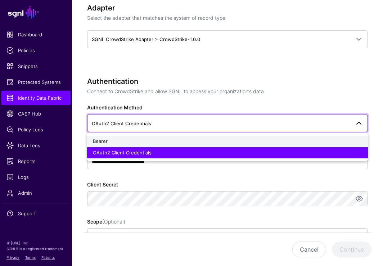
click at [173, 140] on div "Bearer" at bounding box center [228, 141] width 270 height 7
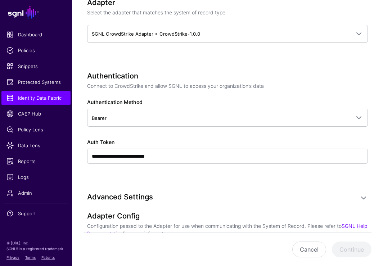
scroll to position [350, 0]
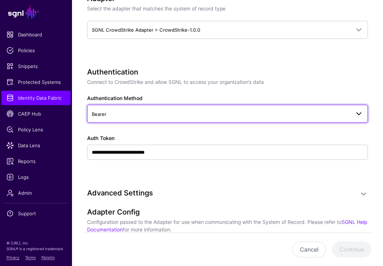
click at [196, 113] on span "Bearer" at bounding box center [221, 114] width 259 height 8
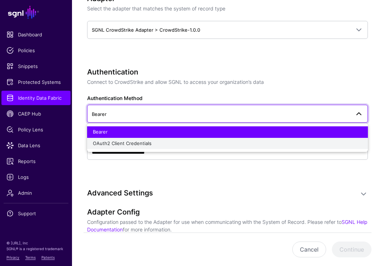
click at [168, 142] on div "OAuth2 Client Credentials" at bounding box center [228, 143] width 270 height 7
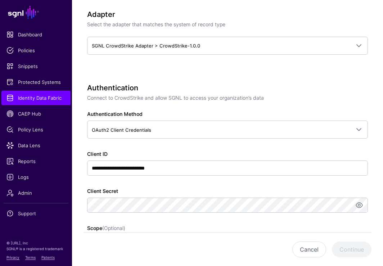
scroll to position [331, 0]
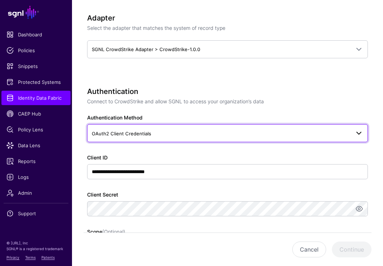
click at [162, 134] on span "OAuth2 Client Credentials" at bounding box center [221, 134] width 259 height 8
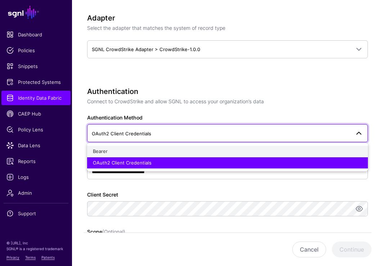
click at [158, 149] on div "Bearer" at bounding box center [228, 151] width 270 height 7
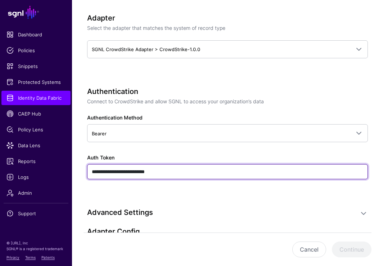
click at [174, 175] on input "**********" at bounding box center [227, 171] width 281 height 15
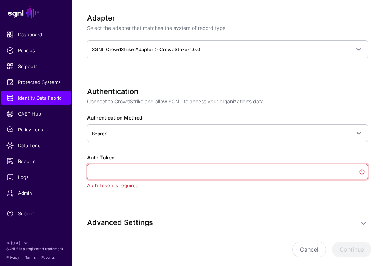
paste input "**********"
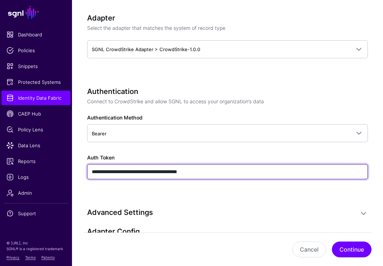
type input "**********"
click at [182, 170] on input "**********" at bounding box center [227, 171] width 281 height 15
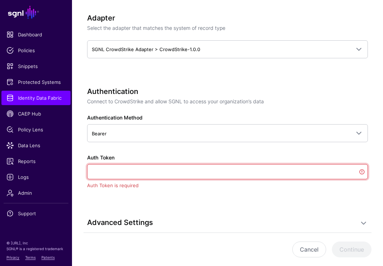
paste input "**********"
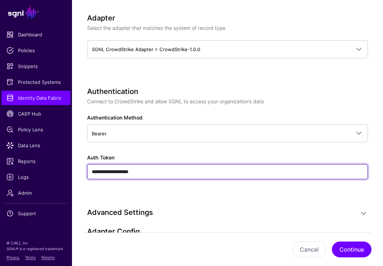
type input "**********"
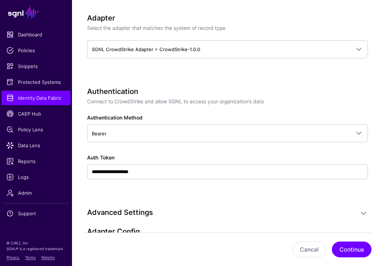
click at [195, 204] on div "**********" at bounding box center [227, 100] width 281 height 727
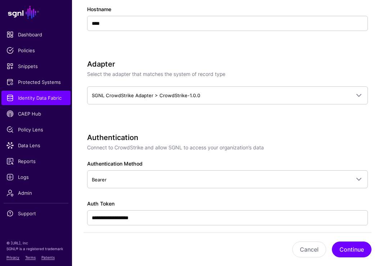
scroll to position [287, 0]
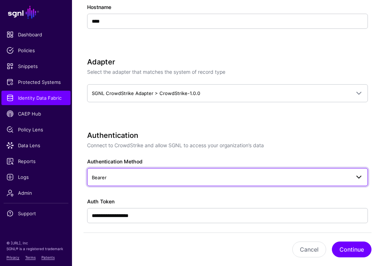
click at [141, 177] on span "Bearer" at bounding box center [221, 178] width 259 height 8
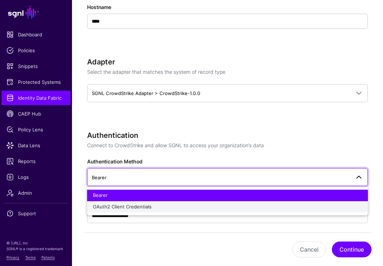
click at [128, 204] on div "OAuth2 Client Credentials" at bounding box center [228, 207] width 270 height 7
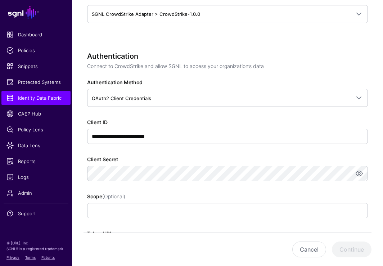
scroll to position [366, 0]
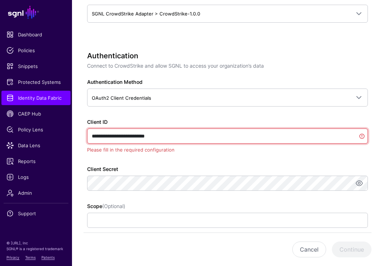
click at [147, 130] on input "**********" at bounding box center [227, 136] width 281 height 15
paste input "**********"
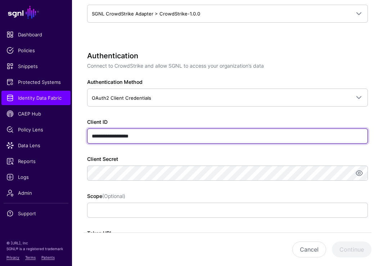
type input "**********"
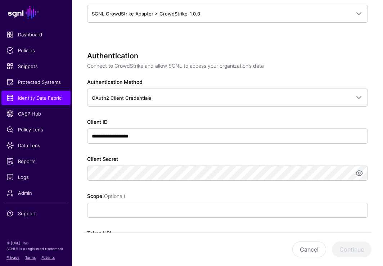
click at [164, 192] on div "**********" at bounding box center [227, 202] width 281 height 301
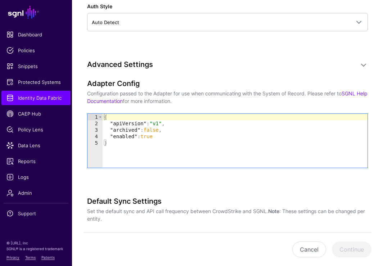
scroll to position [667, 0]
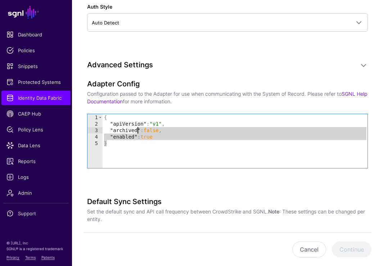
drag, startPoint x: 175, startPoint y: 140, endPoint x: 139, endPoint y: 131, distance: 38.0
click at [139, 131] on div "{ "apiVersion" : "v1" , "archived" : false , "enabled" : true }" at bounding box center [235, 147] width 265 height 67
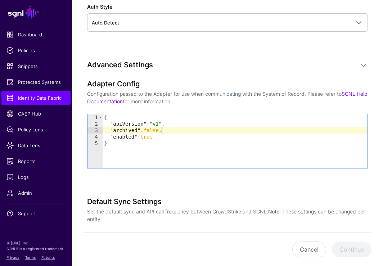
click at [161, 133] on div "{ "apiVersion" : "v1" , "archived" : false , "enabled" : true }" at bounding box center [235, 147] width 265 height 67
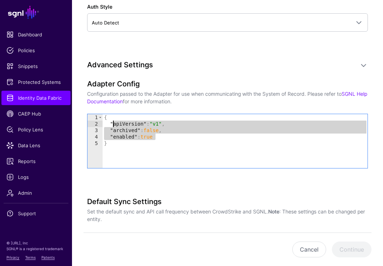
drag, startPoint x: 160, startPoint y: 135, endPoint x: 105, endPoint y: 124, distance: 56.3
click at [105, 124] on div "{ "apiVersion" : "v1" , "archived" : false , "enabled" : true }" at bounding box center [235, 147] width 265 height 67
type textarea "**********"
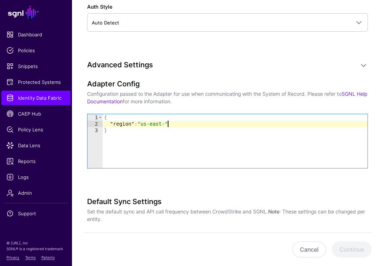
scroll to position [0, 5]
type textarea "**********"
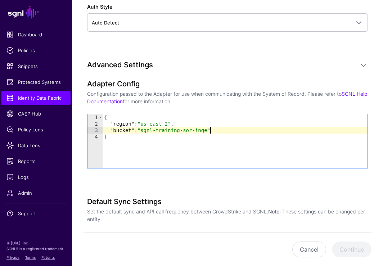
scroll to position [0, 8]
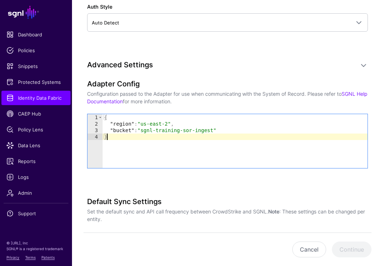
click at [316, 149] on div "{ "region" : "us-east-2" , "bucket" : "sgnl-training-sor-ingest" }" at bounding box center [235, 147] width 265 height 67
type textarea "*"
click at [341, 249] on div "Cancel Continue" at bounding box center [228, 249] width 288 height 33
click at [241, 177] on div "Adapter Config Configuration passed to the Adapter for use when communicating w…" at bounding box center [227, 134] width 281 height 109
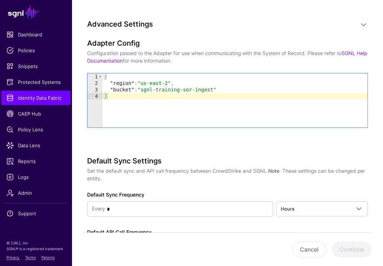
scroll to position [687, 0]
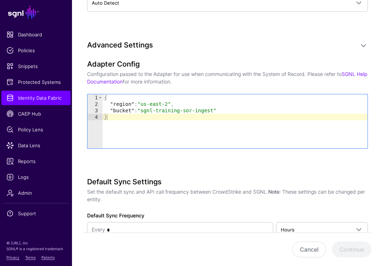
click at [194, 156] on div "Adapter Config Configuration passed to the Adapter for use when communicating w…" at bounding box center [227, 114] width 281 height 109
click at [160, 157] on div "Adapter Config Configuration passed to the Adapter for use when communicating w…" at bounding box center [227, 114] width 281 height 109
click at [177, 69] on div "Adapter Config Configuration passed to the Adapter for use when communicating w…" at bounding box center [227, 73] width 281 height 26
click at [151, 130] on div "{ "region" : "us-east-2" , "bucket" : "sgnl-training-sor-ingest" }" at bounding box center [235, 127] width 265 height 67
click at [146, 170] on div "Advanced Settings Adapter Config Configuration passed to the Adapter for use wh…" at bounding box center [227, 168] width 281 height 255
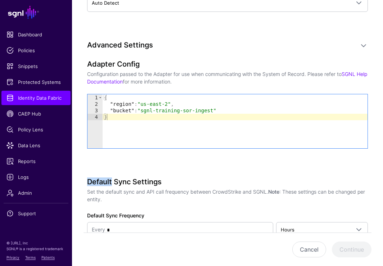
click at [146, 170] on div "Advanced Settings Adapter Config Configuration passed to the Adapter for use wh…" at bounding box center [227, 168] width 281 height 255
click at [187, 158] on div "Adapter Config Configuration passed to the Adapter for use when communicating w…" at bounding box center [227, 114] width 281 height 109
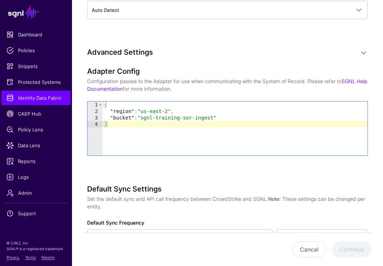
scroll to position [770, 0]
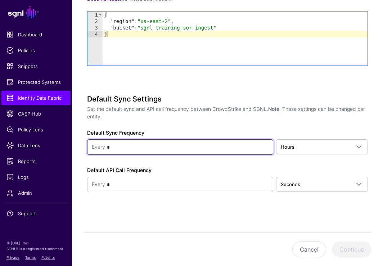
click at [186, 151] on input "*" at bounding box center [187, 147] width 164 height 14
click at [172, 148] on input "*" at bounding box center [187, 147] width 164 height 14
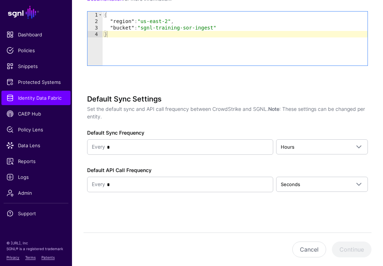
click at [185, 125] on div "Default Sync Settings Set the default sync and API call frequency between Crowd…" at bounding box center [227, 154] width 281 height 118
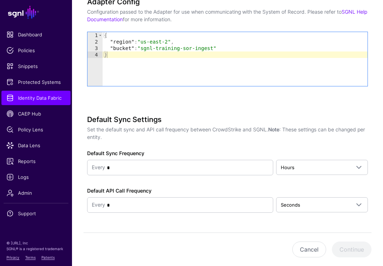
scroll to position [724, 0]
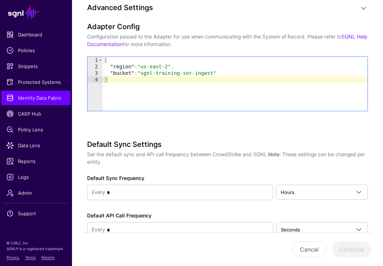
click at [132, 91] on div "{ "region" : "us-east-2" , "bucket" : "sgnl-training-sor-ingest" }" at bounding box center [235, 90] width 265 height 67
click at [227, 81] on div "{ "region" : "us-east-2" , "bucket" : "sgnl-training-sor-ingest" }" at bounding box center [235, 90] width 265 height 67
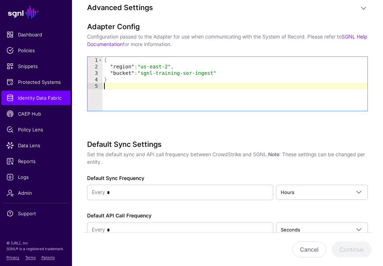
type textarea "*"
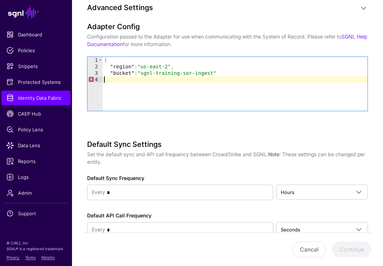
type textarea "**********"
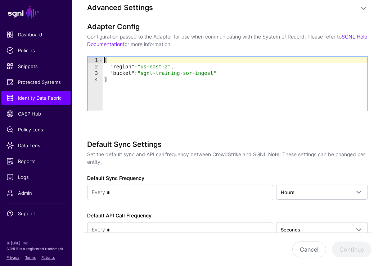
click at [215, 57] on div "{ "region" : "us-east-2" , "bucket" : "sgnl-training-sor-ingest" }" at bounding box center [235, 90] width 265 height 67
type textarea "*"
click at [206, 41] on p "Configuration passed to the Adapter for use when communicating with the System …" at bounding box center [227, 40] width 281 height 15
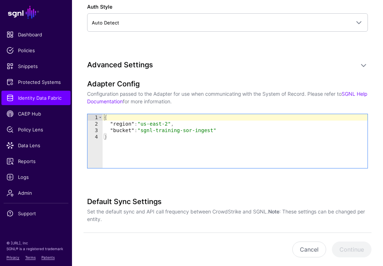
scroll to position [666, 0]
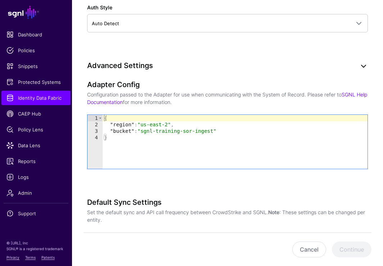
click at [341, 68] on link at bounding box center [363, 66] width 9 height 9
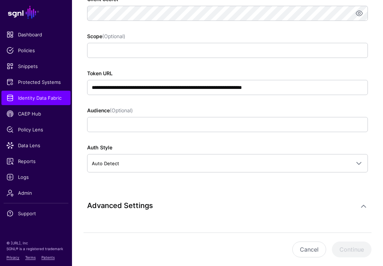
click at [341, 254] on div "Cancel Continue" at bounding box center [228, 249] width 288 height 33
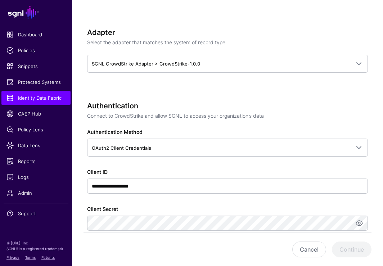
scroll to position [339, 0]
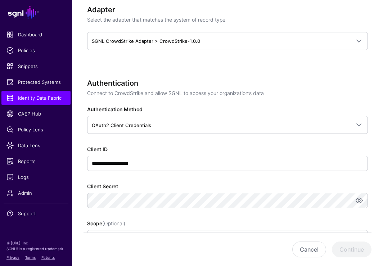
click at [228, 177] on div "**********" at bounding box center [227, 229] width 281 height 301
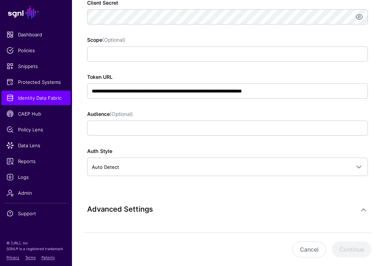
scroll to position [526, 0]
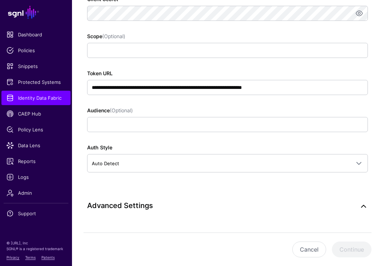
click at [341, 205] on link at bounding box center [363, 206] width 9 height 9
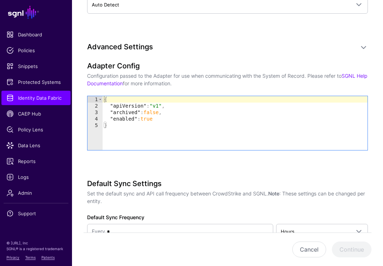
scroll to position [679, 0]
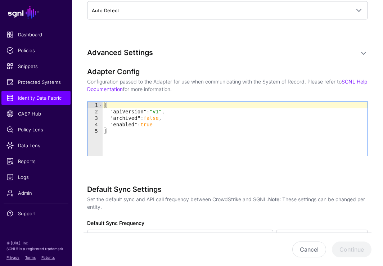
click at [269, 139] on div "{ "apiVersion" : "v1" , "archived" : false , "enabled" : true }" at bounding box center [235, 135] width 265 height 67
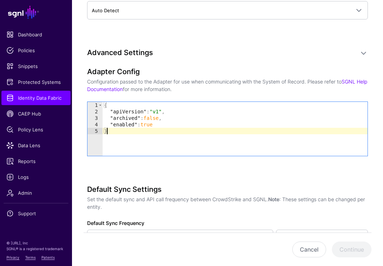
click at [202, 132] on div "{ "apiVersion" : "v1" , "archived" : false , "enabled" : true }" at bounding box center [235, 135] width 265 height 67
click at [173, 129] on div "{ "apiVersion" : "v1" , "archived" : false , "enabled" : true }" at bounding box center [235, 135] width 265 height 67
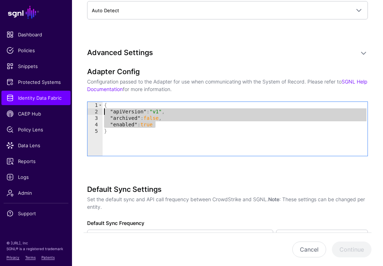
drag, startPoint x: 166, startPoint y: 125, endPoint x: 98, endPoint y: 113, distance: 69.5
click at [98, 113] on div "* 1 2 3 4 5 { "apiVersion" : "v1" , "archived" : false , "enabled" : true } XXX…" at bounding box center [228, 129] width 281 height 54
type textarea "**********"
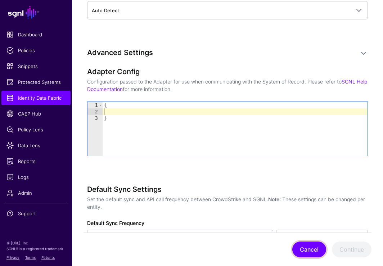
click at [313, 249] on button "Cancel" at bounding box center [309, 250] width 34 height 16
click at [304, 254] on button "Cancel" at bounding box center [309, 250] width 34 height 16
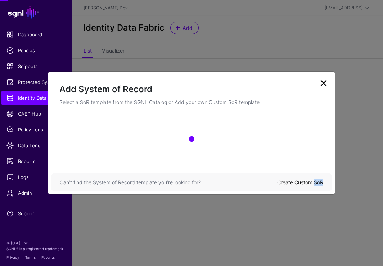
click at [304, 254] on ngb-modal-window "Add System of Record Select a SoR template from the SGNL Catalog or Add your ow…" at bounding box center [191, 133] width 383 height 266
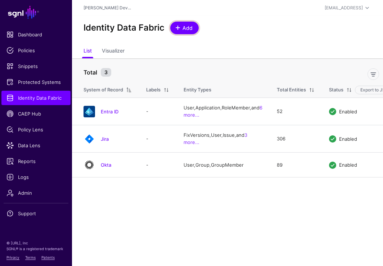
click at [194, 26] on link "Add" at bounding box center [184, 28] width 28 height 13
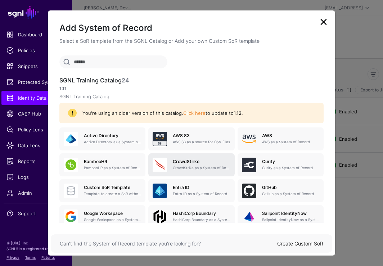
click at [197, 165] on div "CrowdStrike CrowdStrike as a System of Record" at bounding box center [198, 165] width 63 height 12
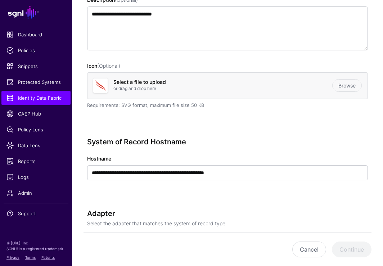
scroll to position [136, 0]
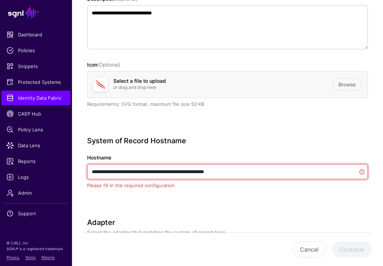
click at [300, 168] on input "**********" at bounding box center [227, 171] width 281 height 15
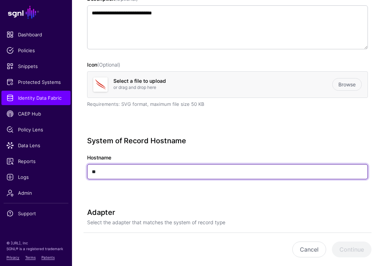
type input "*"
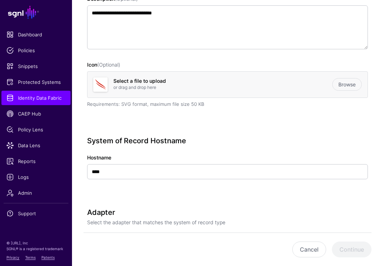
click at [291, 210] on h3 "Adapter" at bounding box center [227, 212] width 281 height 9
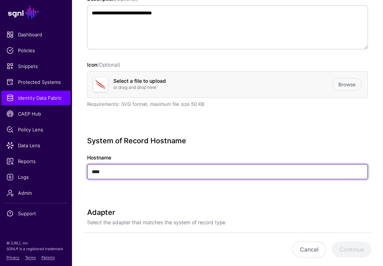
type input "*"
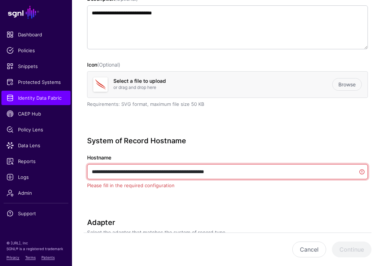
type input "**********"
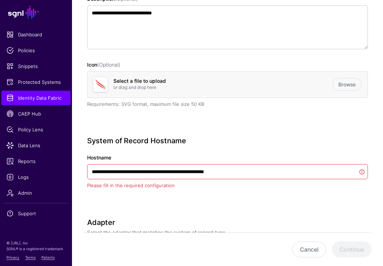
click at [250, 203] on div "**********" at bounding box center [227, 173] width 281 height 73
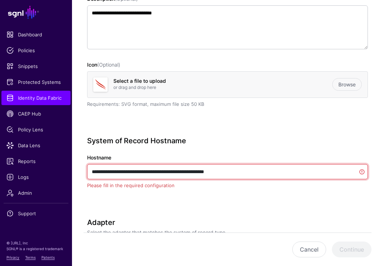
click at [218, 174] on input "**********" at bounding box center [227, 171] width 281 height 15
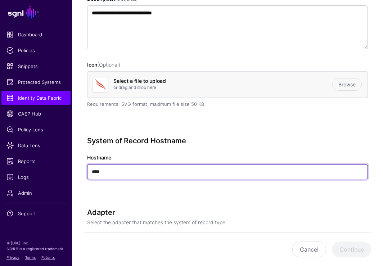
type input "****"
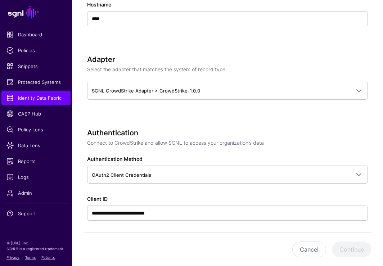
scroll to position [290, 0]
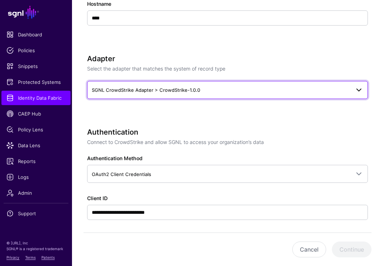
click at [316, 90] on span "SGNL CrowdStrike Adapter > CrowdStrike-1.0.0" at bounding box center [221, 90] width 259 height 8
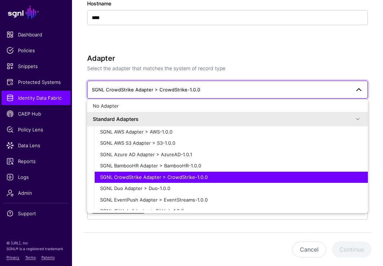
scroll to position [298, 0]
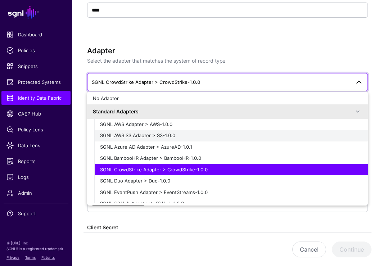
click at [222, 139] on button "SGNL AWS S3 Adapter > S3-1.0.0" at bounding box center [231, 136] width 274 height 12
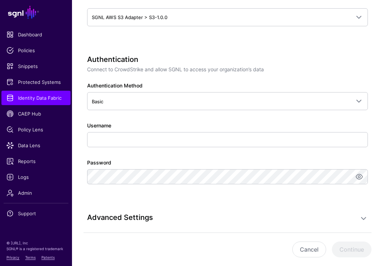
scroll to position [365, 0]
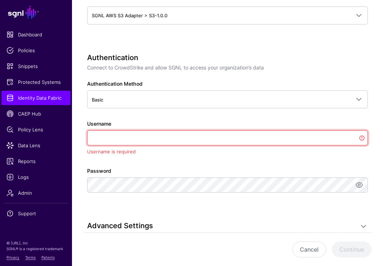
click at [157, 134] on input "Username" at bounding box center [227, 137] width 281 height 15
paste input "**********"
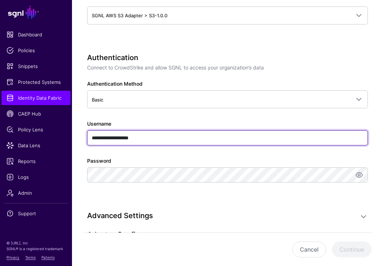
type input "**********"
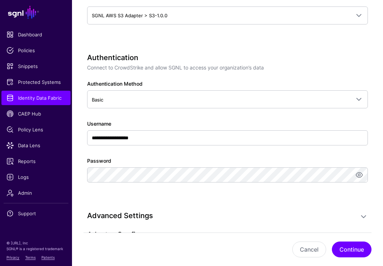
click at [200, 207] on div "**********" at bounding box center [227, 85] width 281 height 764
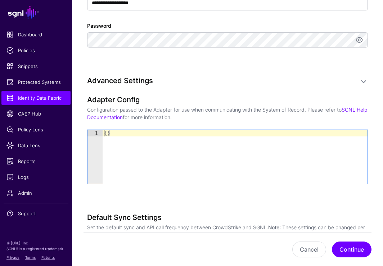
scroll to position [501, 0]
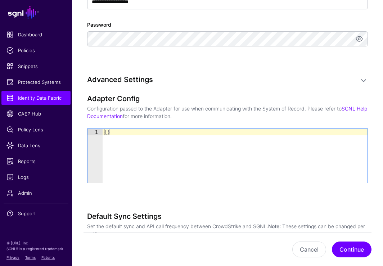
type textarea "**"
click at [107, 134] on div "{ }" at bounding box center [235, 162] width 265 height 67
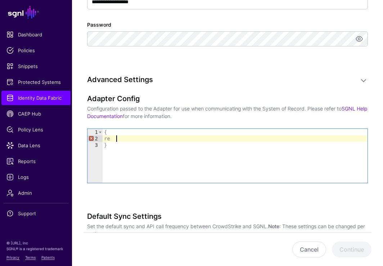
type textarea "*"
click at [227, 141] on div "{ "region" : "us-east-2" }" at bounding box center [235, 162] width 265 height 67
type textarea "**********"
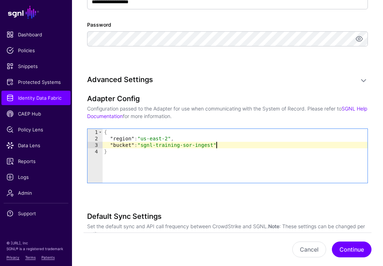
scroll to position [0, 8]
type textarea "**********"
click at [341, 250] on button "Continue" at bounding box center [352, 250] width 40 height 16
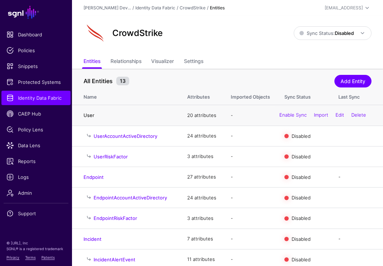
click at [90, 116] on link "User" at bounding box center [89, 115] width 11 height 6
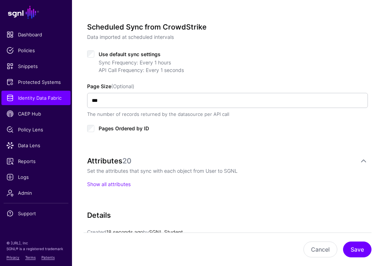
scroll to position [337, 0]
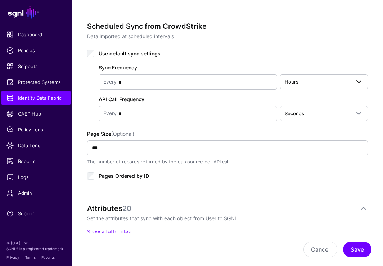
click at [310, 84] on span "Hours" at bounding box center [318, 82] width 66 height 8
click at [309, 77] on span "Hours" at bounding box center [324, 81] width 79 height 9
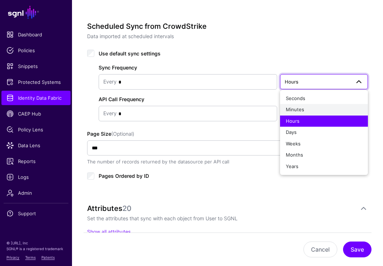
click at [309, 111] on div "Minutes" at bounding box center [324, 109] width 76 height 7
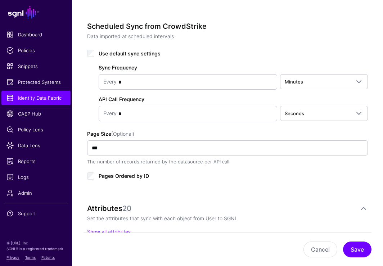
click at [305, 185] on div "Scheduled Sync from CrowdStrike Data imported at scheduled intervals Use defaul…" at bounding box center [227, 109] width 281 height 174
click at [341, 247] on button "Save" at bounding box center [357, 250] width 28 height 16
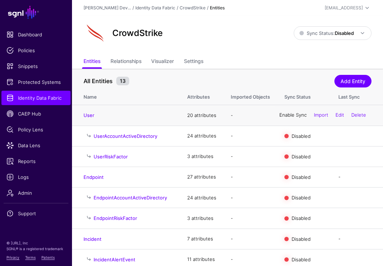
click at [290, 117] on link "Enable Sync" at bounding box center [293, 115] width 27 height 6
click at [341, 34] on strong "Disabled" at bounding box center [344, 33] width 19 height 6
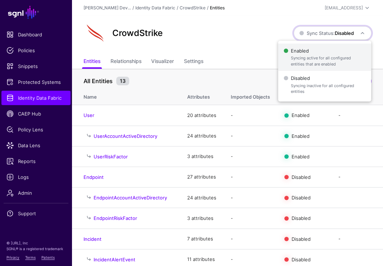
click at [307, 51] on span "Enabled Syncing active for all configured entities that are enabled" at bounding box center [325, 57] width 82 height 23
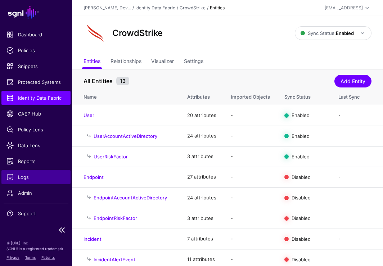
click at [24, 177] on span "Logs" at bounding box center [35, 177] width 59 height 7
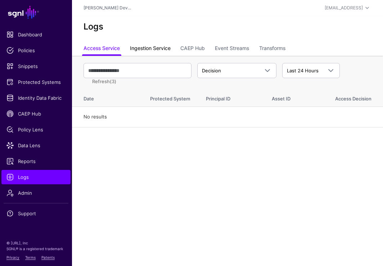
click at [160, 50] on link "Ingestion Service" at bounding box center [150, 49] width 41 height 14
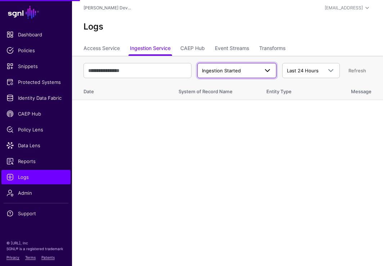
click at [223, 66] on link "Ingestion Started" at bounding box center [236, 70] width 79 height 15
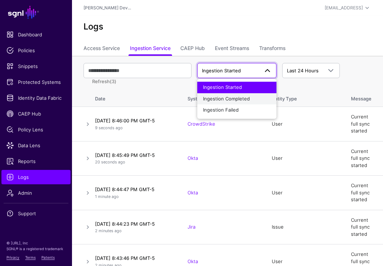
click at [235, 99] on span "Ingestion Completed" at bounding box center [226, 99] width 47 height 6
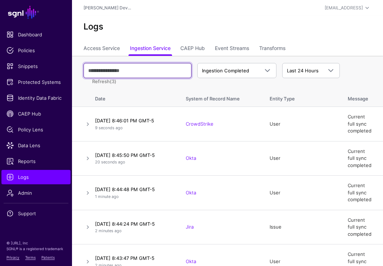
click at [137, 72] on input "text" at bounding box center [138, 70] width 108 height 15
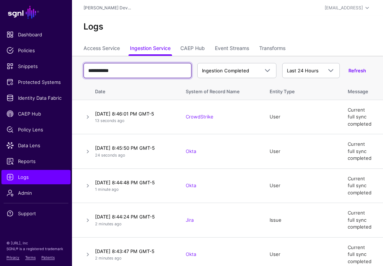
type input "**********"
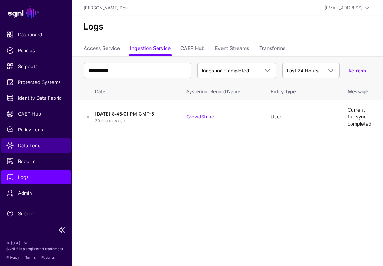
click at [31, 145] on span "Data Lens" at bounding box center [35, 145] width 59 height 7
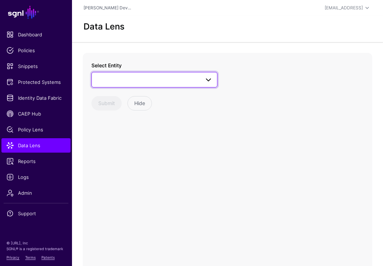
click at [122, 80] on span at bounding box center [154, 79] width 117 height 9
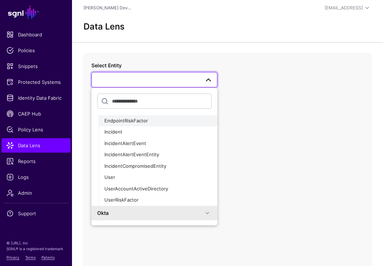
scroll to position [103, 0]
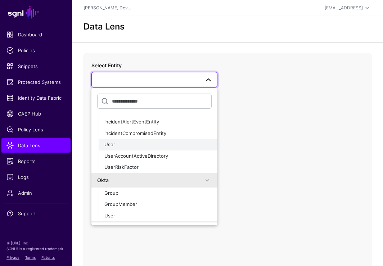
click at [114, 144] on span "User" at bounding box center [109, 145] width 11 height 6
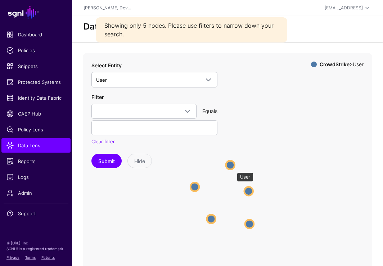
click at [233, 169] on circle at bounding box center [230, 165] width 9 height 9
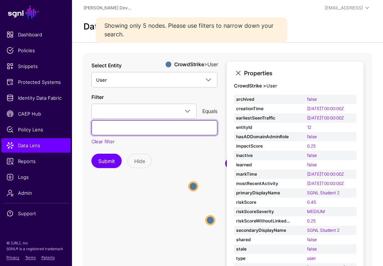
click at [169, 133] on input "text" at bounding box center [154, 127] width 126 height 15
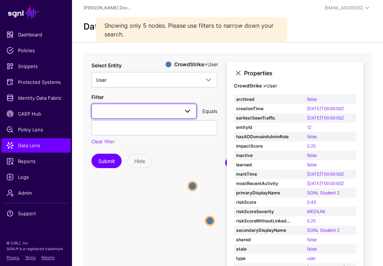
click at [142, 113] on span at bounding box center [144, 111] width 96 height 9
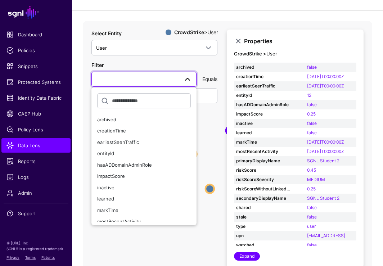
scroll to position [20, 0]
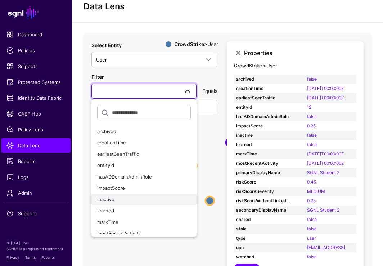
click at [182, 195] on button "inactive" at bounding box center [143, 200] width 105 height 12
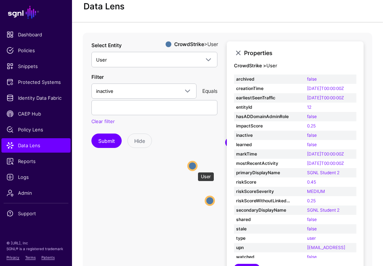
click at [194, 169] on circle at bounding box center [192, 166] width 9 height 9
click at [211, 204] on circle at bounding box center [209, 201] width 9 height 9
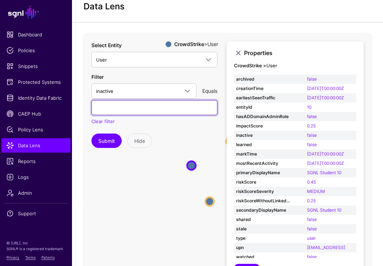
click at [153, 106] on input "text" at bounding box center [154, 107] width 126 height 15
type input "***"
click at [91, 134] on button "Submit" at bounding box center [106, 141] width 30 height 14
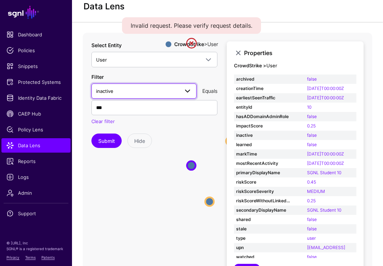
click at [130, 90] on span "inactive" at bounding box center [137, 91] width 83 height 8
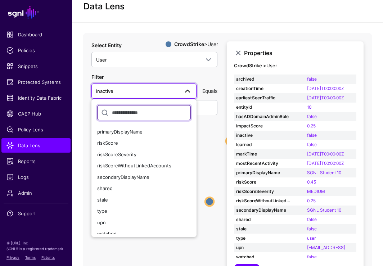
scroll to position [114, 0]
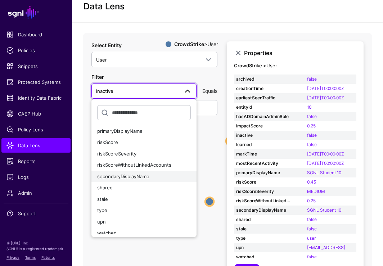
click at [137, 175] on span "secondaryDisplayName" at bounding box center [123, 177] width 52 height 6
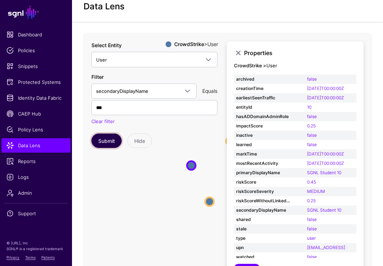
click at [109, 147] on button "Submit" at bounding box center [106, 141] width 30 height 14
